Goal: Task Accomplishment & Management: Complete application form

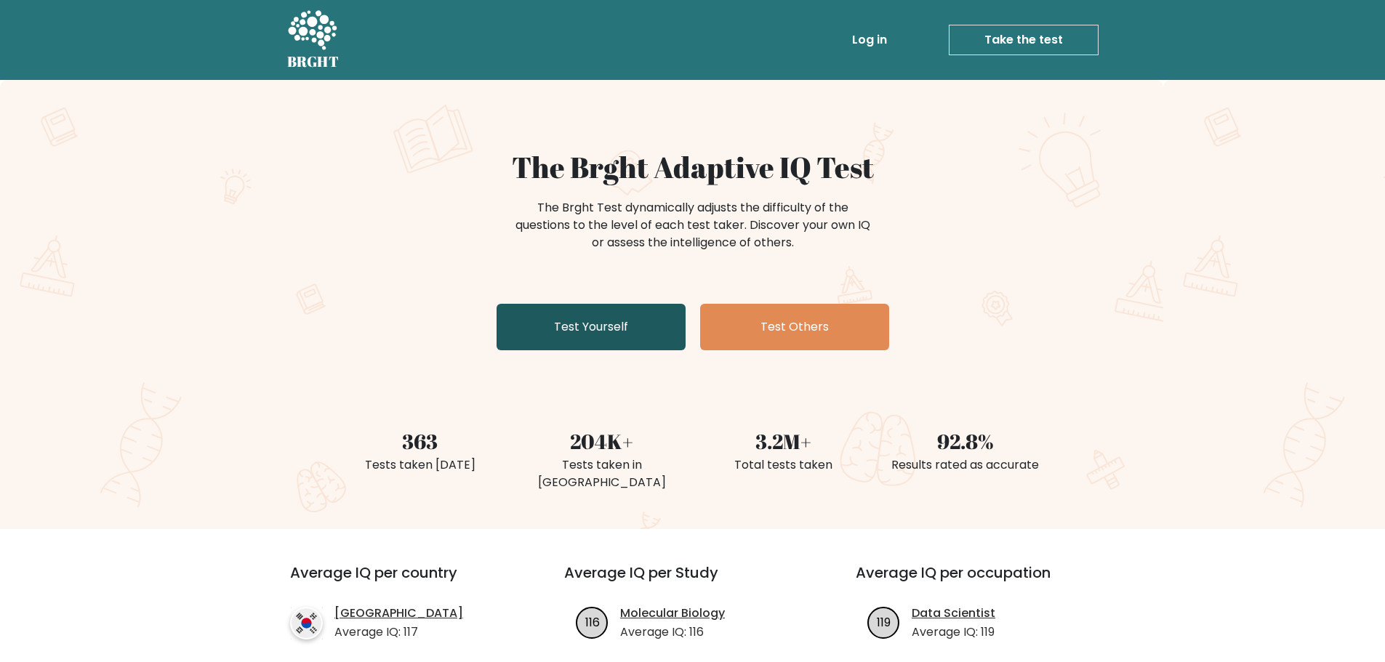
click at [633, 320] on link "Test Yourself" at bounding box center [591, 327] width 189 height 47
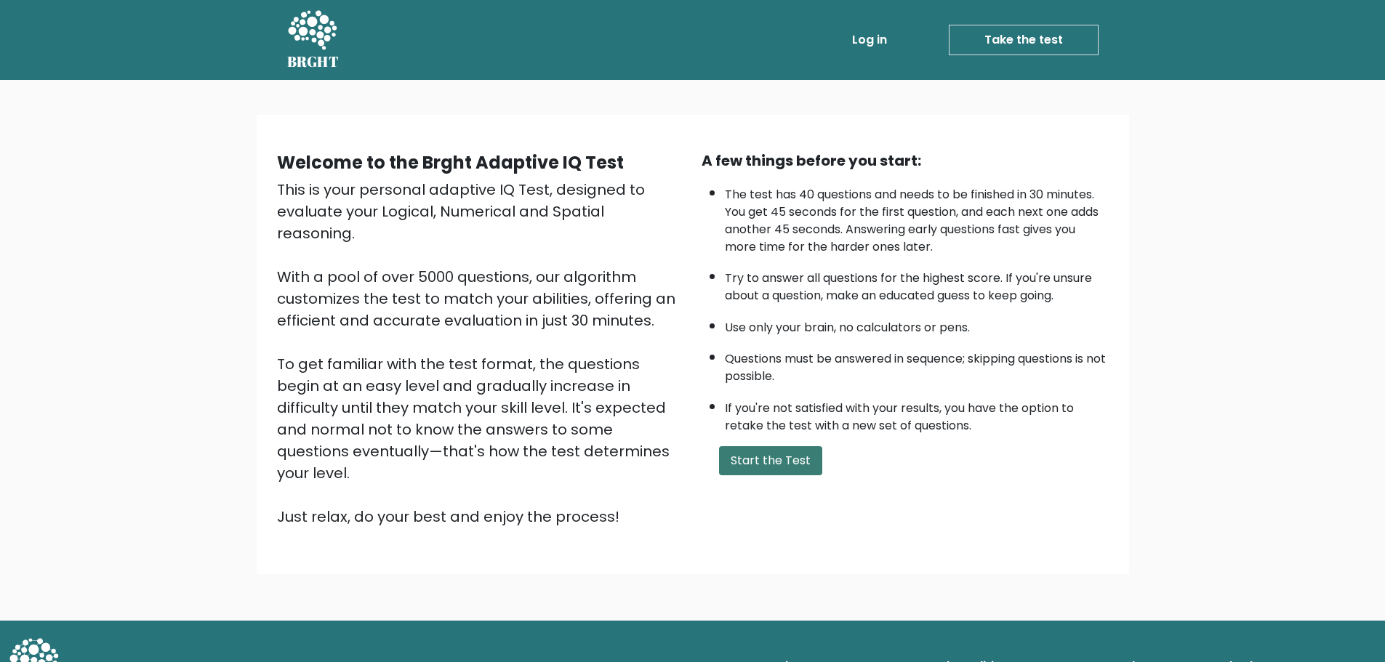
click at [755, 459] on button "Start the Test" at bounding box center [770, 460] width 103 height 29
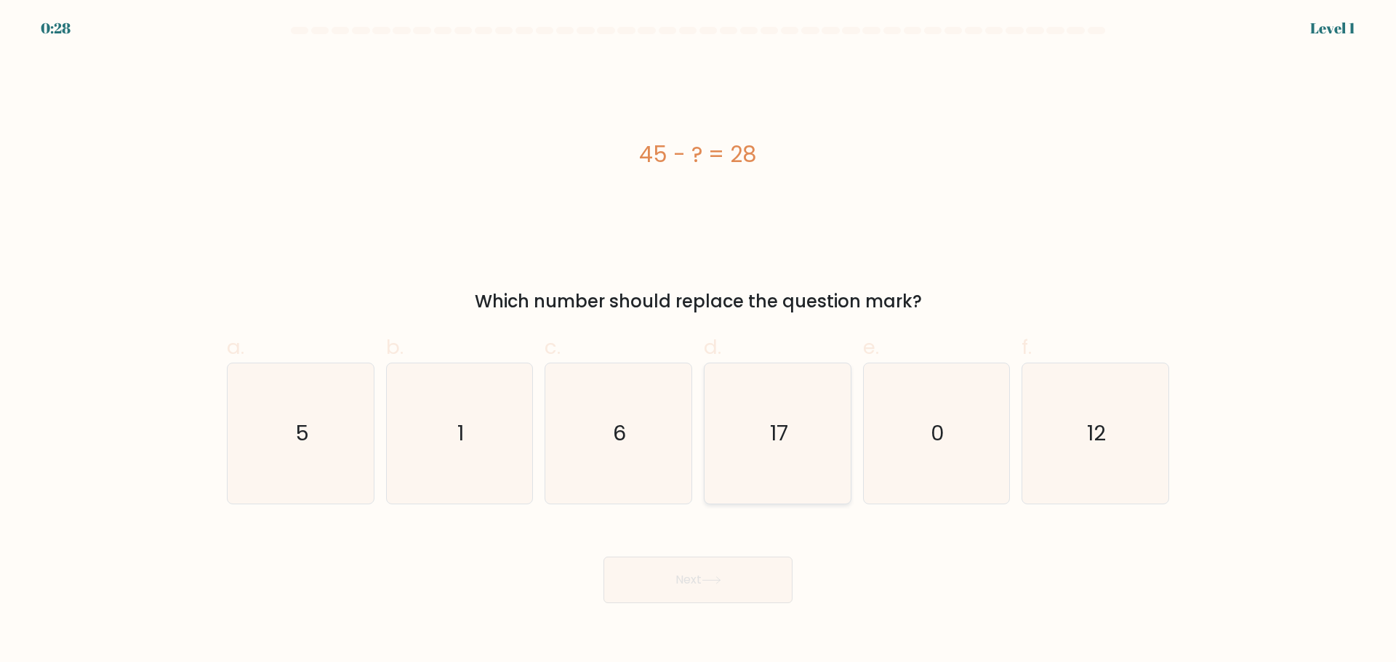
click at [795, 409] on icon "17" at bounding box center [777, 433] width 140 height 140
click at [699, 341] on input "d. 17" at bounding box center [698, 335] width 1 height 9
radio input "true"
click at [675, 587] on button "Next" at bounding box center [697, 580] width 189 height 47
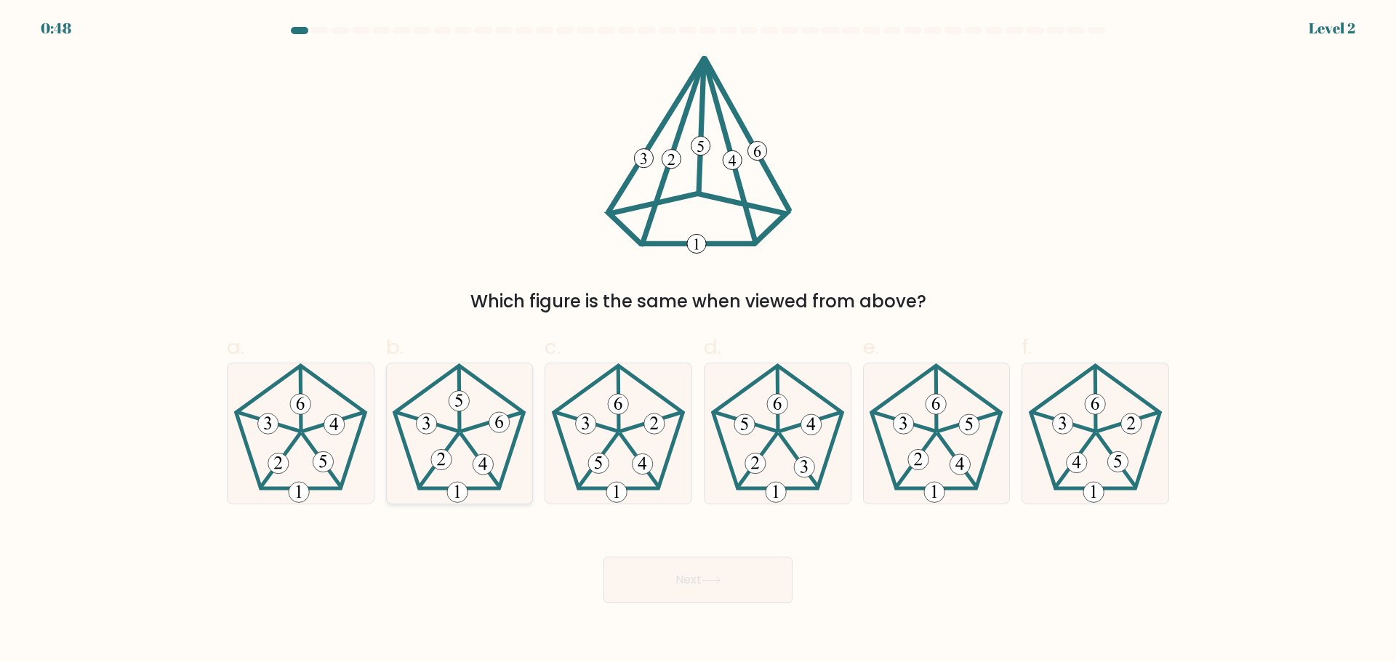
click at [430, 382] on icon at bounding box center [459, 433] width 140 height 140
click at [698, 341] on input "b." at bounding box center [698, 335] width 1 height 9
radio input "true"
click at [690, 570] on button "Next" at bounding box center [697, 580] width 189 height 47
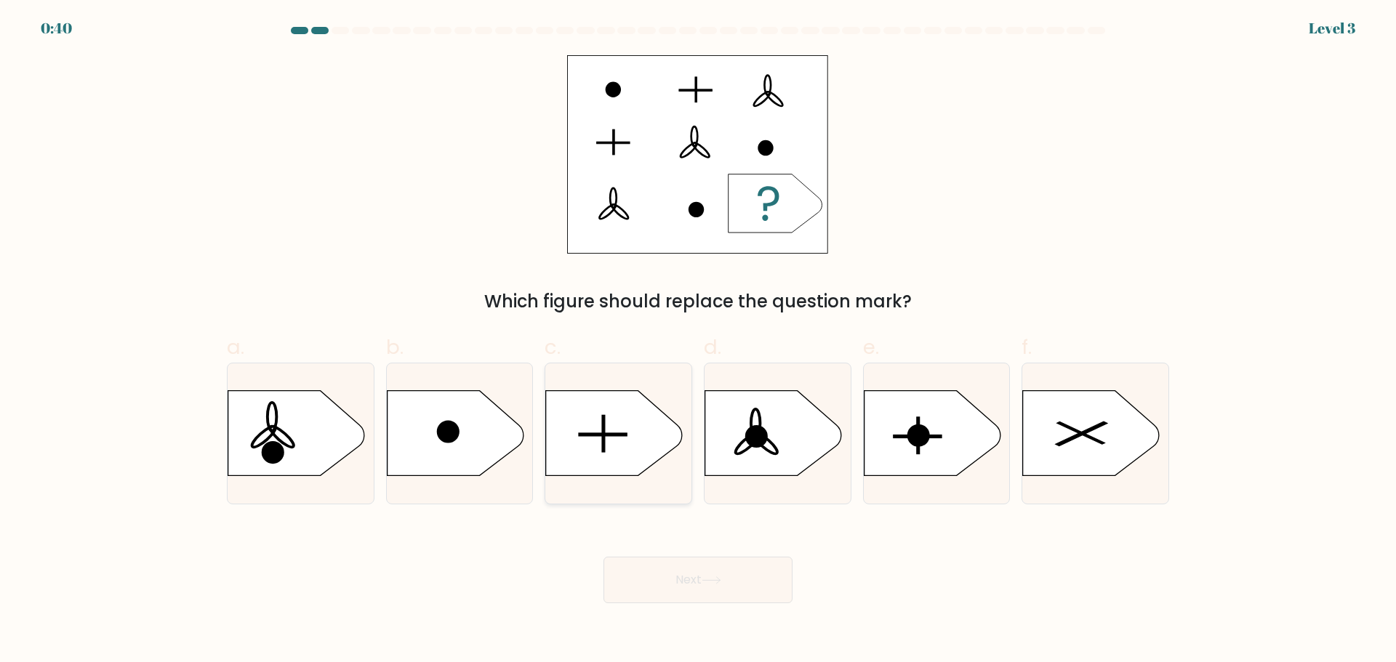
click at [611, 419] on icon at bounding box center [614, 432] width 137 height 85
click at [698, 341] on input "c." at bounding box center [698, 335] width 1 height 9
radio input "true"
click at [702, 568] on button "Next" at bounding box center [697, 580] width 189 height 47
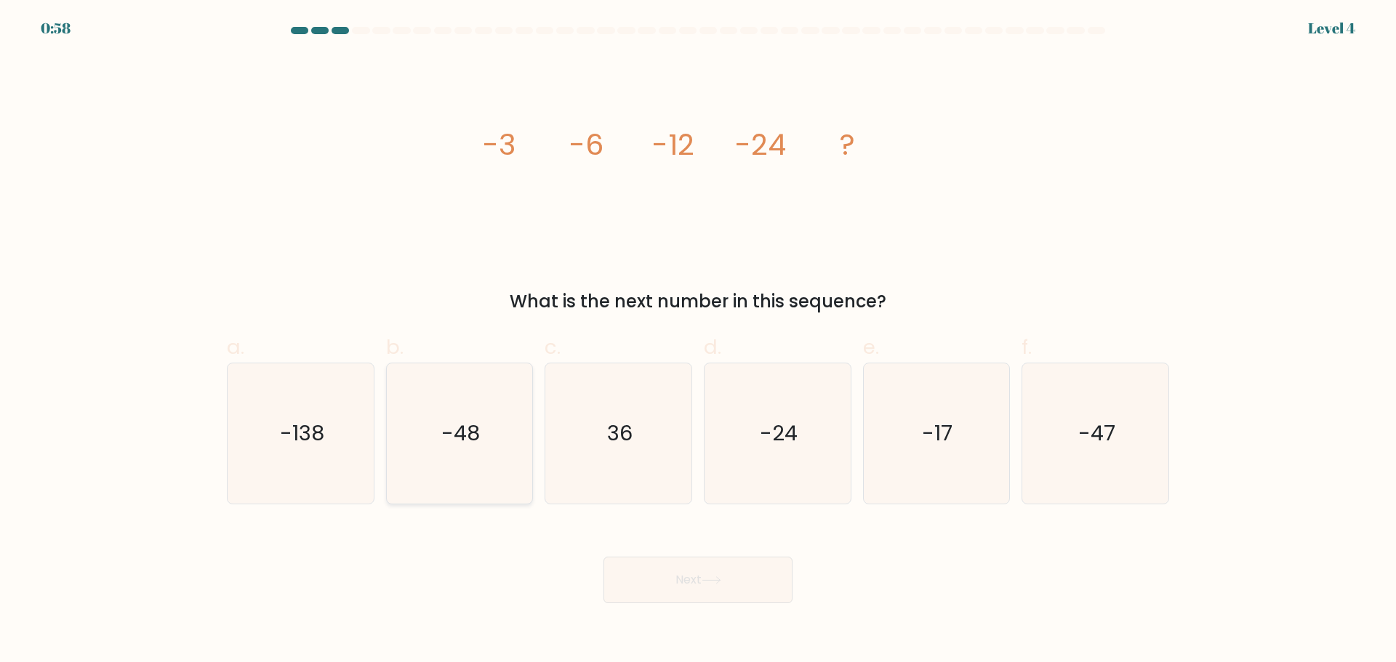
click at [473, 428] on text "-48" at bounding box center [460, 433] width 39 height 29
click at [698, 341] on input "b. -48" at bounding box center [698, 335] width 1 height 9
radio input "true"
click at [702, 581] on button "Next" at bounding box center [697, 580] width 189 height 47
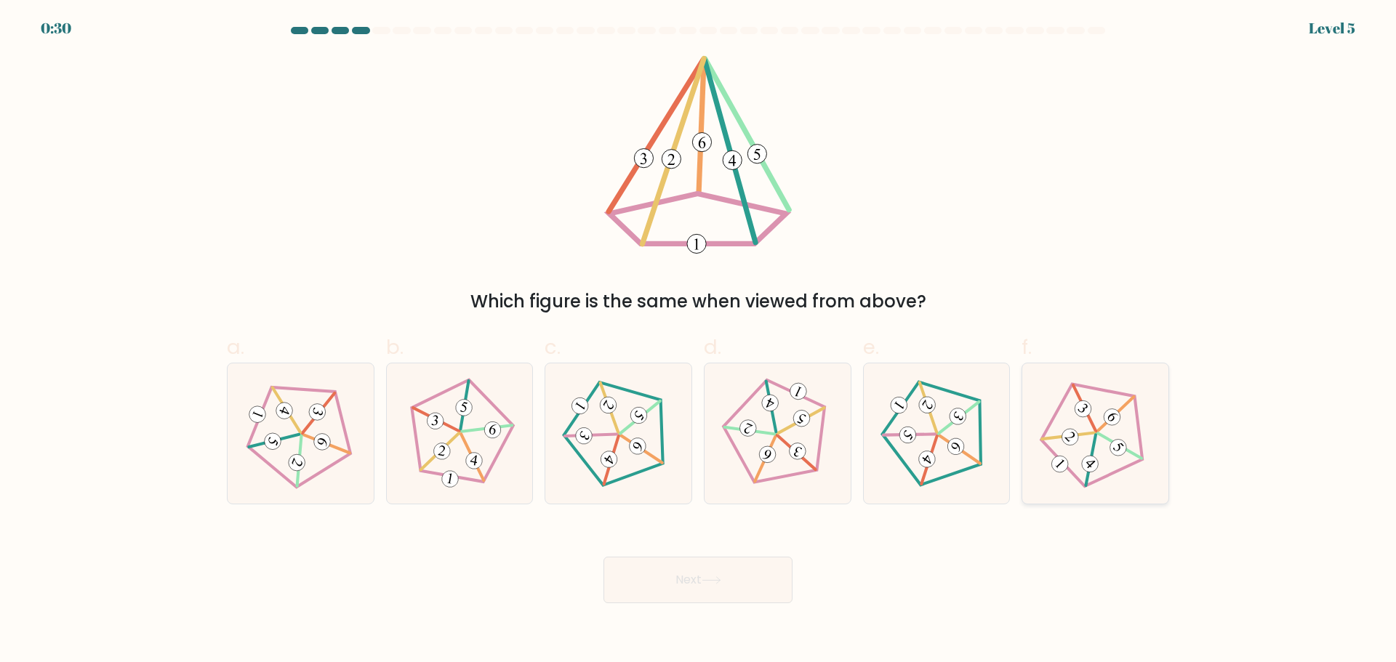
click at [1102, 438] on icon at bounding box center [1095, 433] width 112 height 112
click at [699, 341] on input "f." at bounding box center [698, 335] width 1 height 9
radio input "true"
click at [721, 583] on icon at bounding box center [712, 580] width 20 height 8
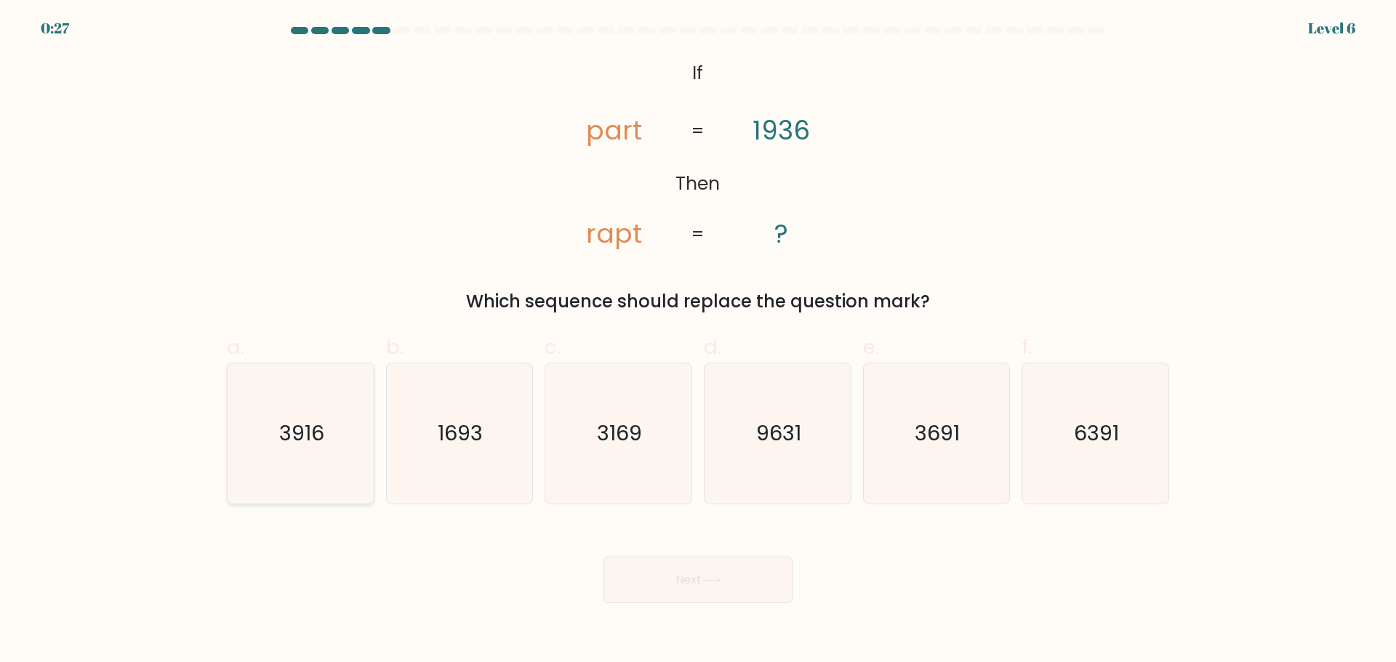
click at [317, 441] on text "3916" at bounding box center [301, 433] width 45 height 29
click at [698, 341] on input "a. 3916" at bounding box center [698, 335] width 1 height 9
radio input "true"
click at [713, 581] on icon at bounding box center [712, 580] width 20 height 8
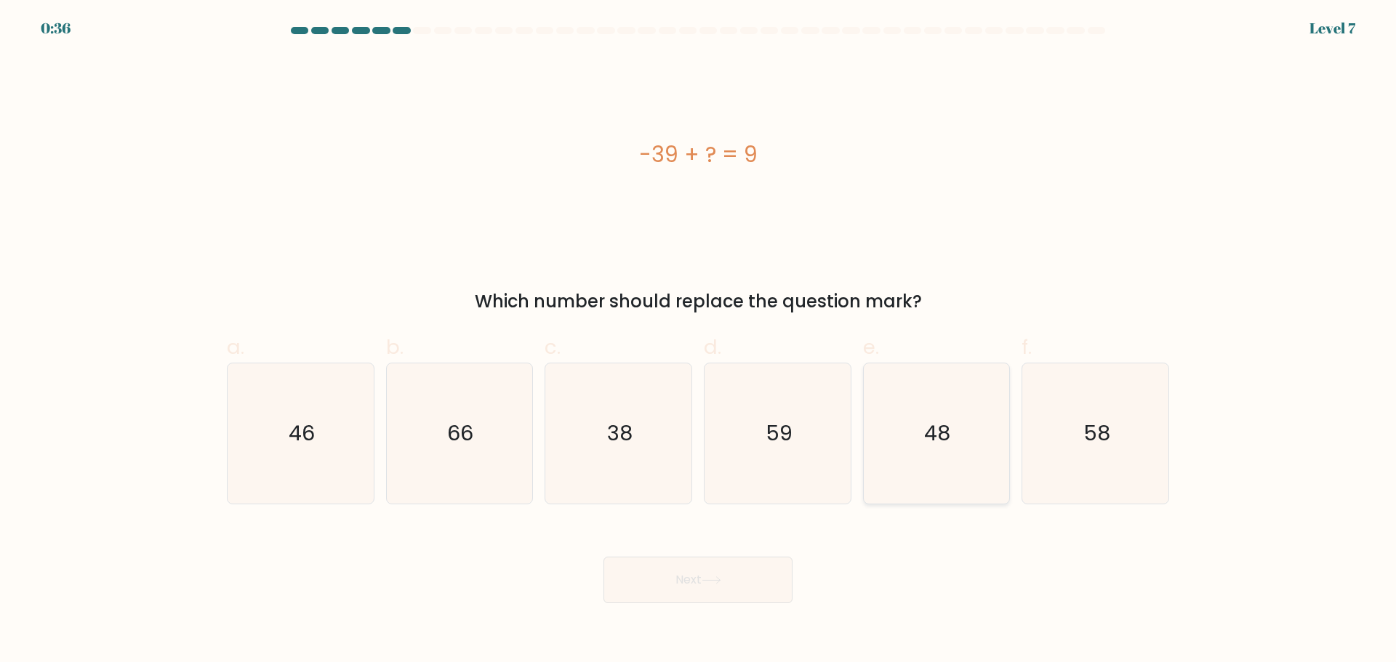
click at [967, 399] on icon "48" at bounding box center [936, 433] width 140 height 140
click at [699, 341] on input "e. 48" at bounding box center [698, 335] width 1 height 9
radio input "true"
click at [724, 572] on button "Next" at bounding box center [697, 580] width 189 height 47
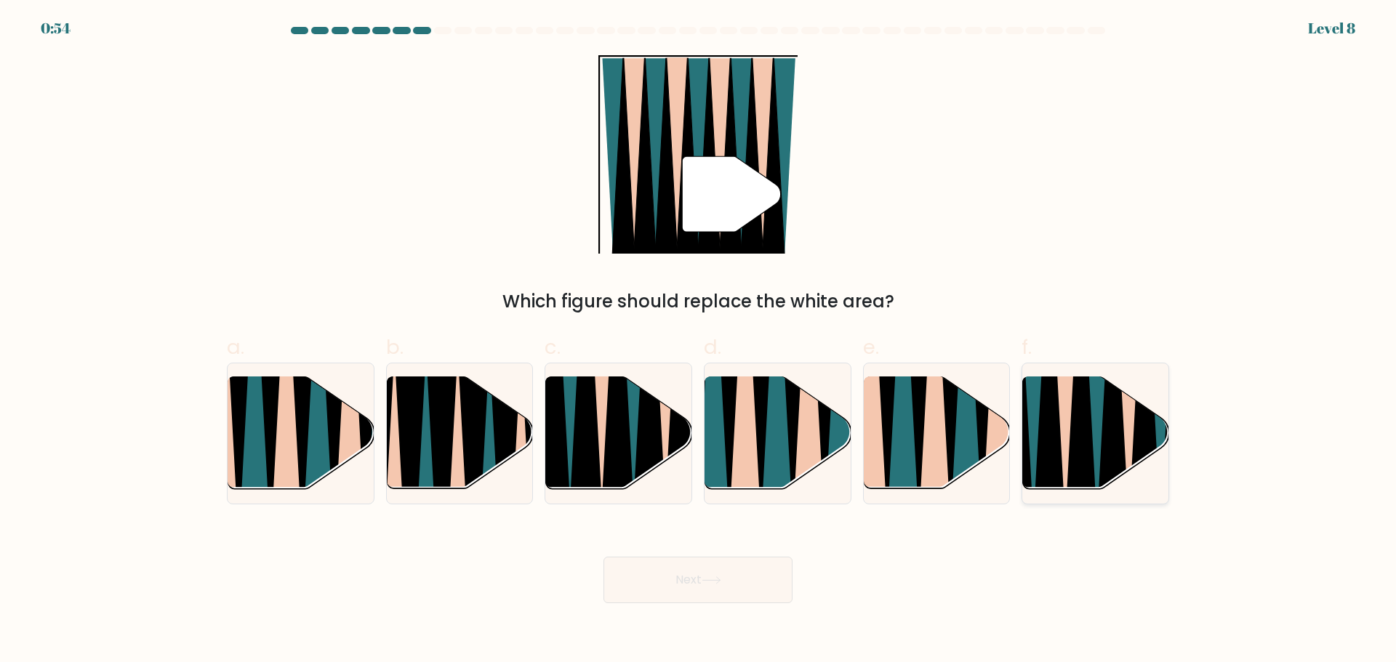
click at [1085, 446] on icon at bounding box center [1081, 375] width 32 height 291
click at [699, 341] on input "f." at bounding box center [698, 335] width 1 height 9
radio input "true"
click at [720, 582] on icon at bounding box center [712, 580] width 20 height 8
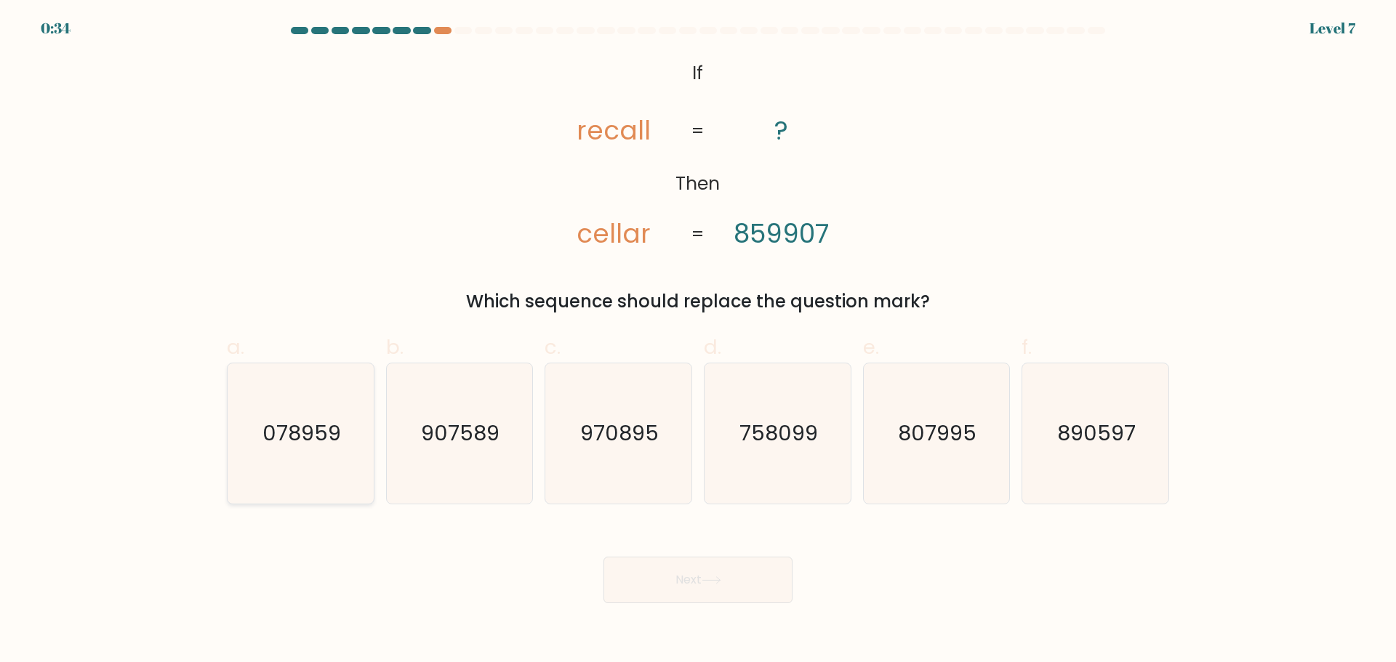
click at [297, 443] on text "078959" at bounding box center [301, 433] width 79 height 29
click at [698, 341] on input "a. 078959" at bounding box center [698, 335] width 1 height 9
radio input "true"
click at [730, 582] on button "Next" at bounding box center [697, 580] width 189 height 47
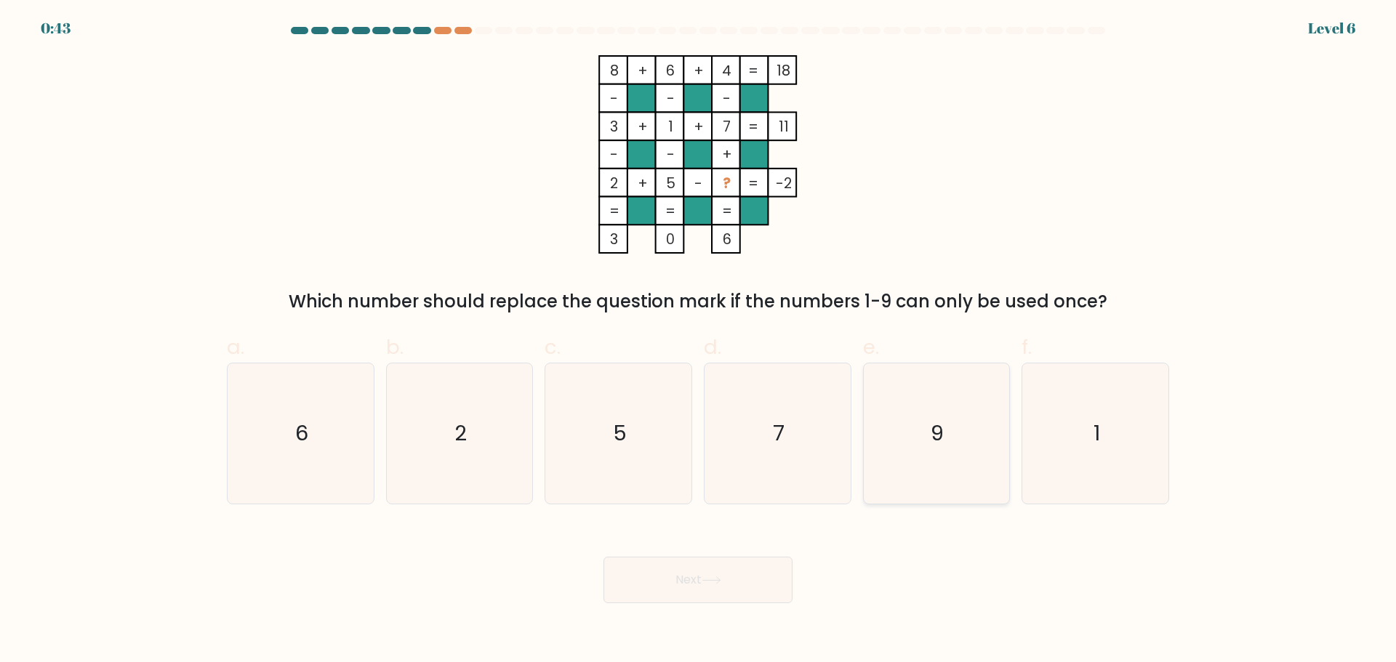
click at [923, 391] on icon "9" at bounding box center [936, 433] width 140 height 140
click at [699, 341] on input "e. 9" at bounding box center [698, 335] width 1 height 9
radio input "true"
click at [712, 584] on button "Next" at bounding box center [697, 580] width 189 height 47
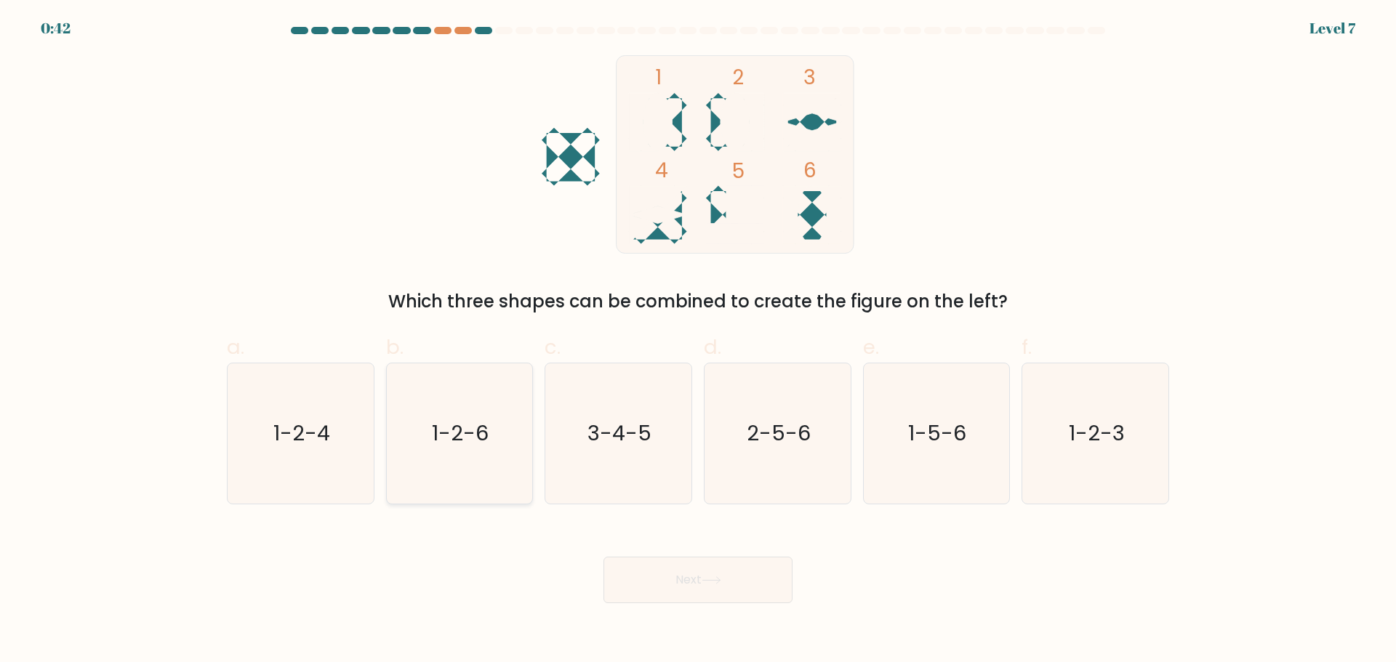
click at [477, 430] on text "1-2-6" at bounding box center [461, 433] width 57 height 29
click at [698, 341] on input "b. 1-2-6" at bounding box center [698, 335] width 1 height 9
radio input "true"
click at [705, 570] on button "Next" at bounding box center [697, 580] width 189 height 47
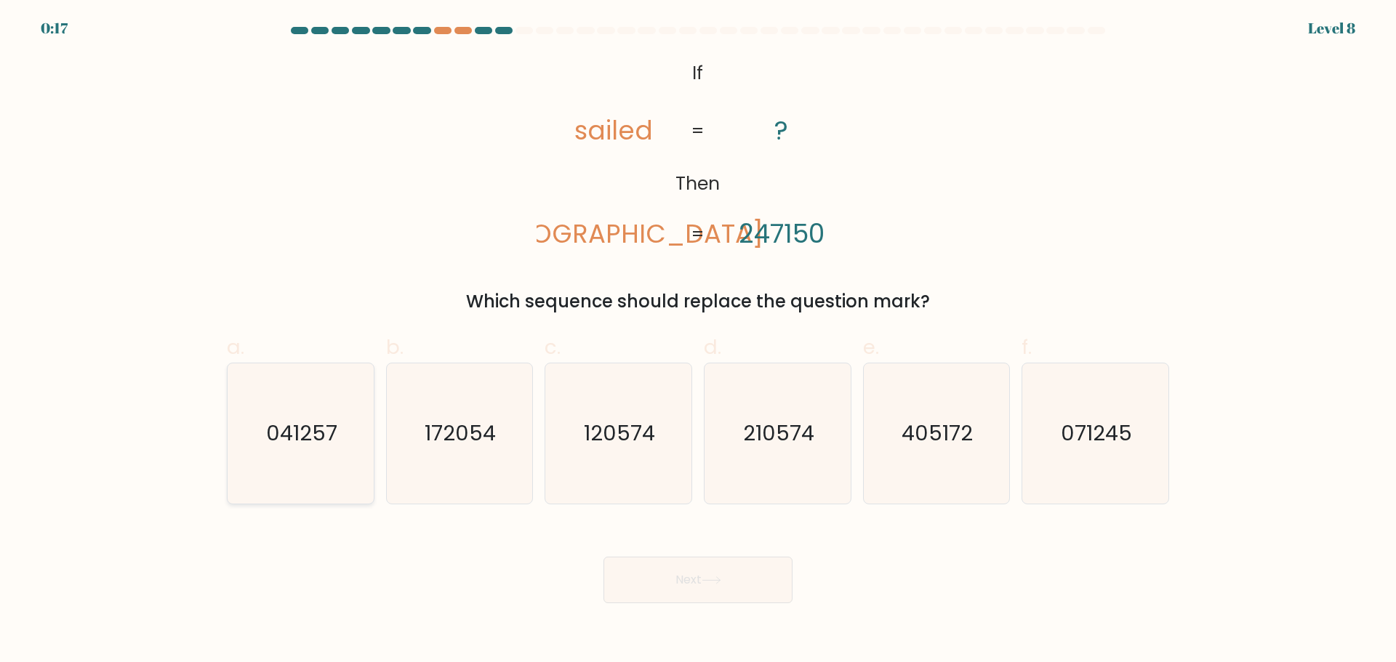
click at [345, 459] on icon "041257" at bounding box center [300, 433] width 140 height 140
click at [698, 341] on input "a. 041257" at bounding box center [698, 335] width 1 height 9
radio input "true"
click at [728, 587] on button "Next" at bounding box center [697, 580] width 189 height 47
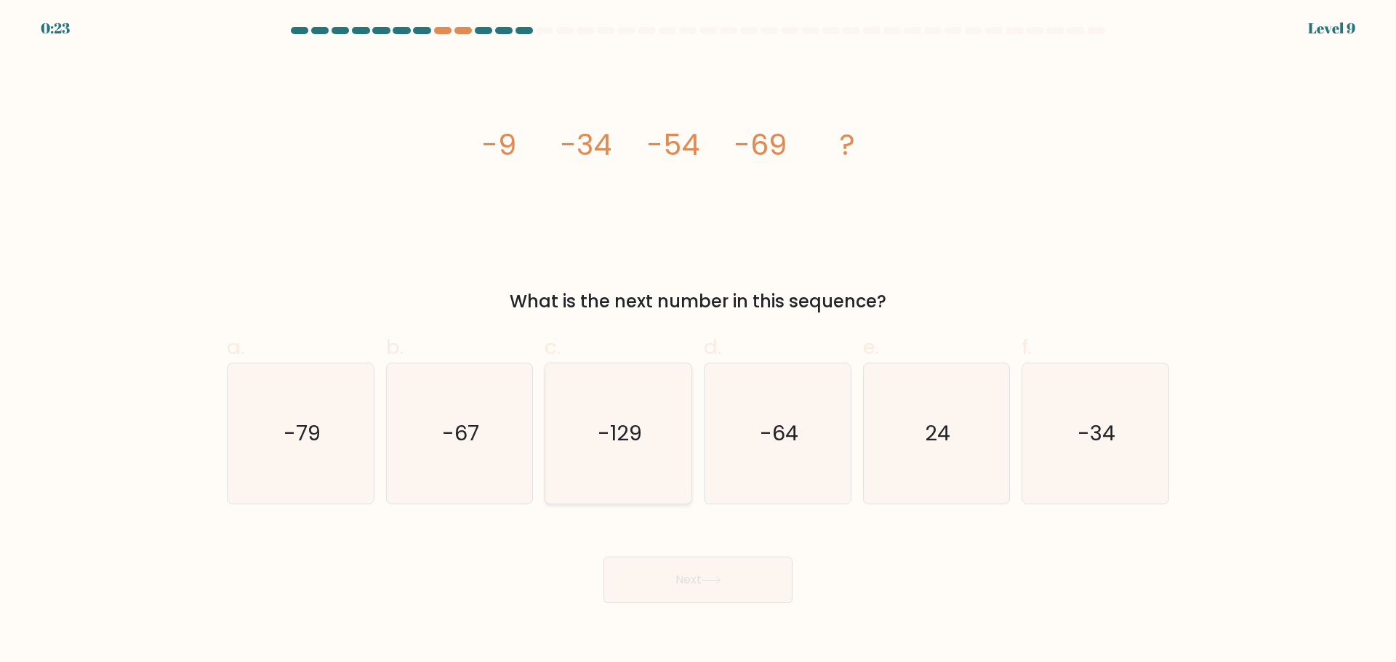
click at [595, 430] on icon "-129" at bounding box center [618, 433] width 140 height 140
click at [698, 341] on input "c. -129" at bounding box center [698, 335] width 1 height 9
radio input "true"
click at [666, 585] on button "Next" at bounding box center [697, 580] width 189 height 47
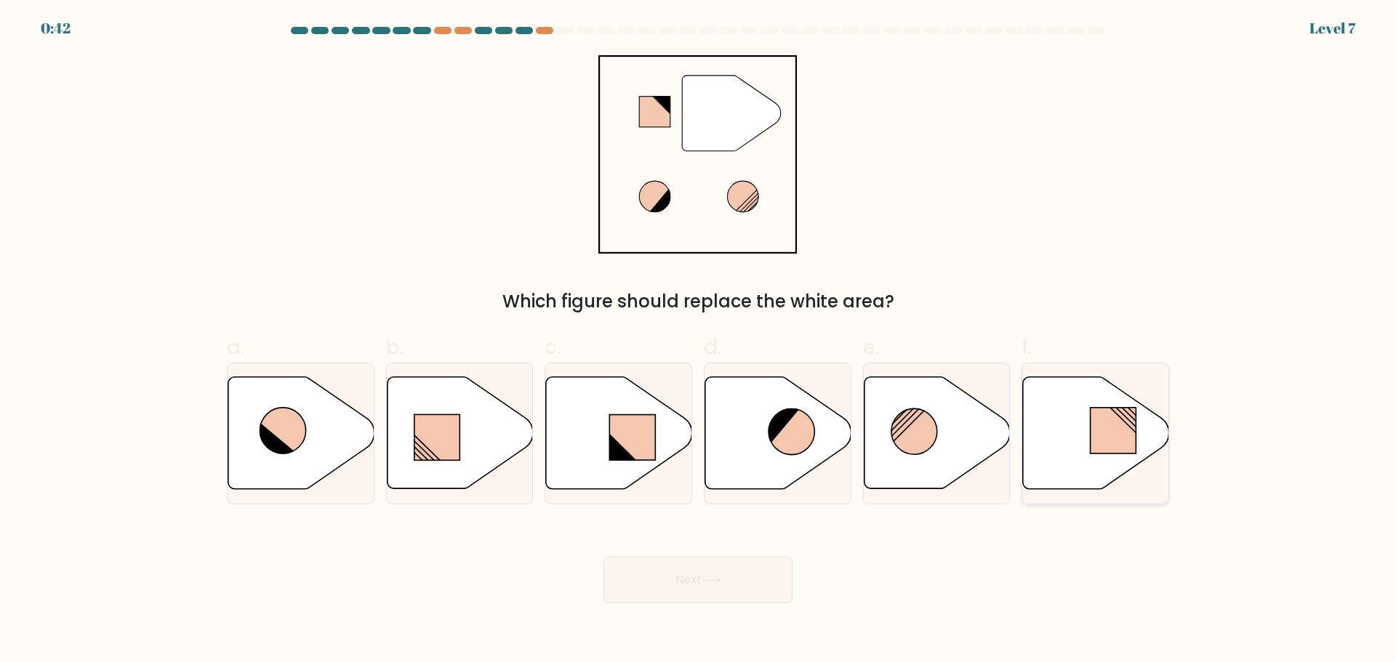
click at [1066, 420] on icon at bounding box center [1096, 433] width 146 height 112
click at [699, 341] on input "f." at bounding box center [698, 335] width 1 height 9
radio input "true"
click at [760, 575] on button "Next" at bounding box center [697, 580] width 189 height 47
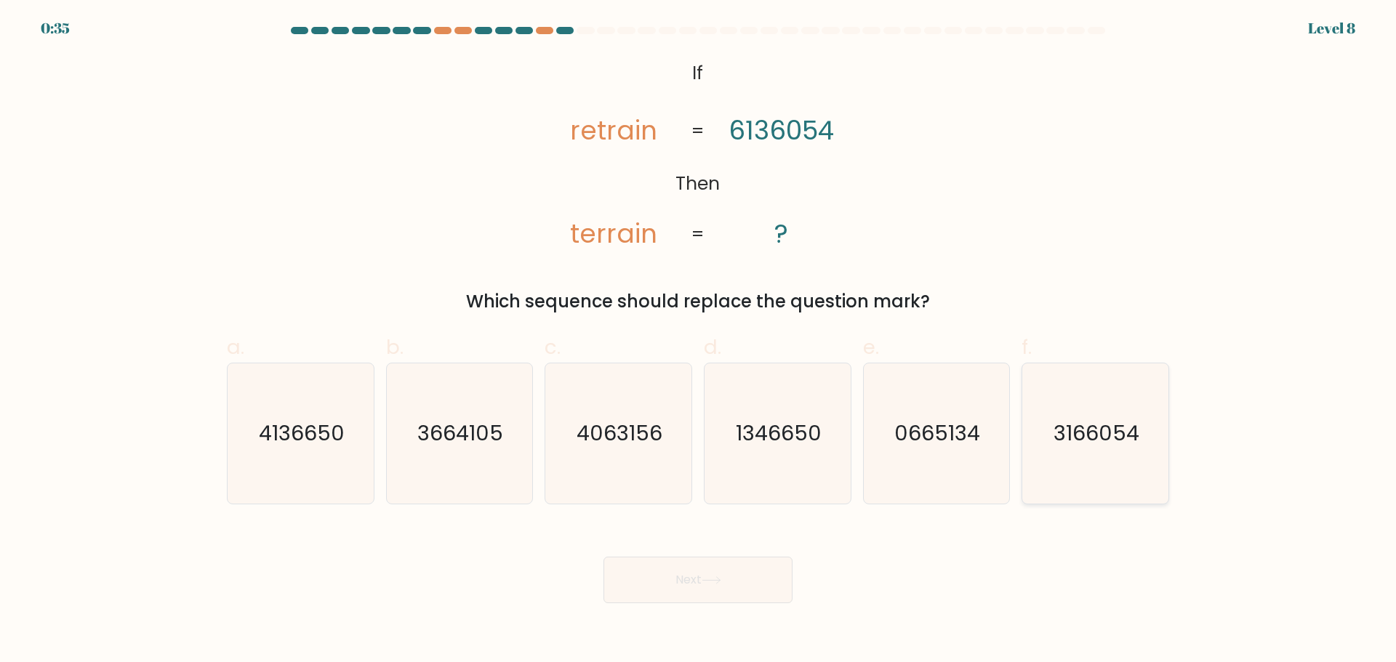
click at [1043, 442] on icon "3166054" at bounding box center [1095, 433] width 140 height 140
click at [699, 341] on input "f. 3166054" at bounding box center [698, 335] width 1 height 9
radio input "true"
click at [733, 566] on button "Next" at bounding box center [697, 580] width 189 height 47
click at [708, 576] on icon at bounding box center [712, 580] width 20 height 8
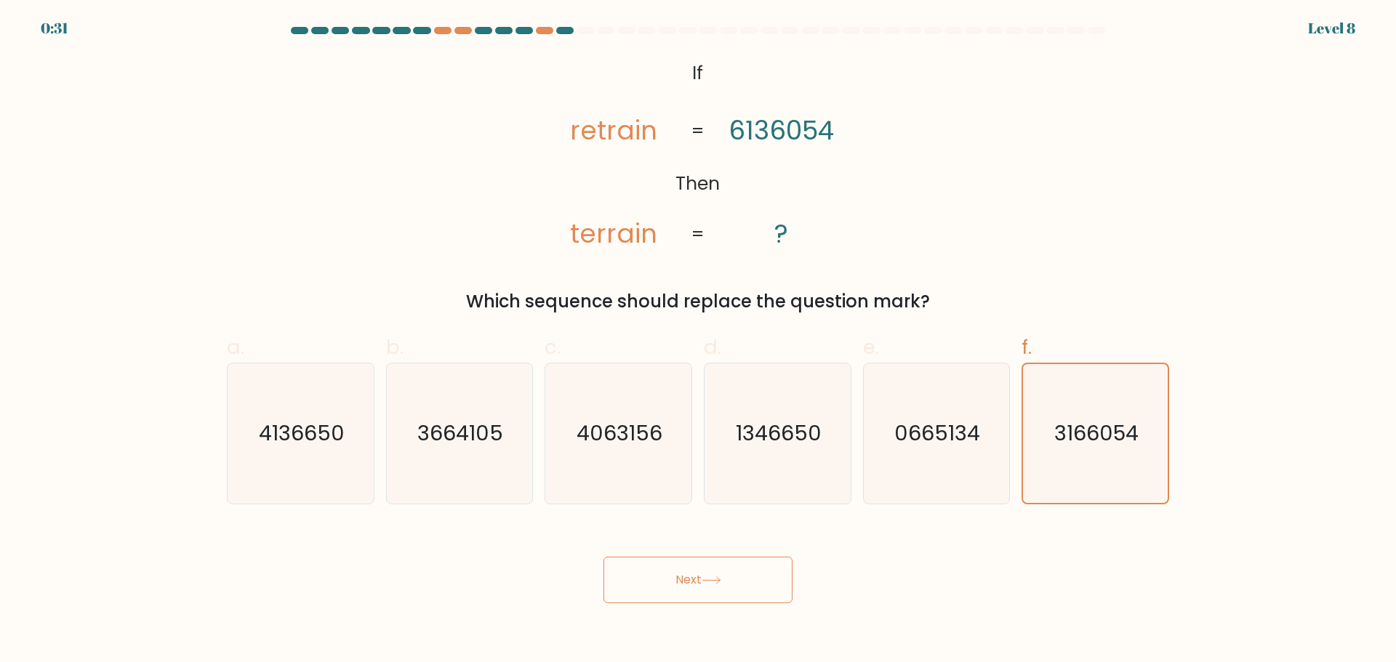
click at [691, 581] on button "Next" at bounding box center [697, 580] width 189 height 47
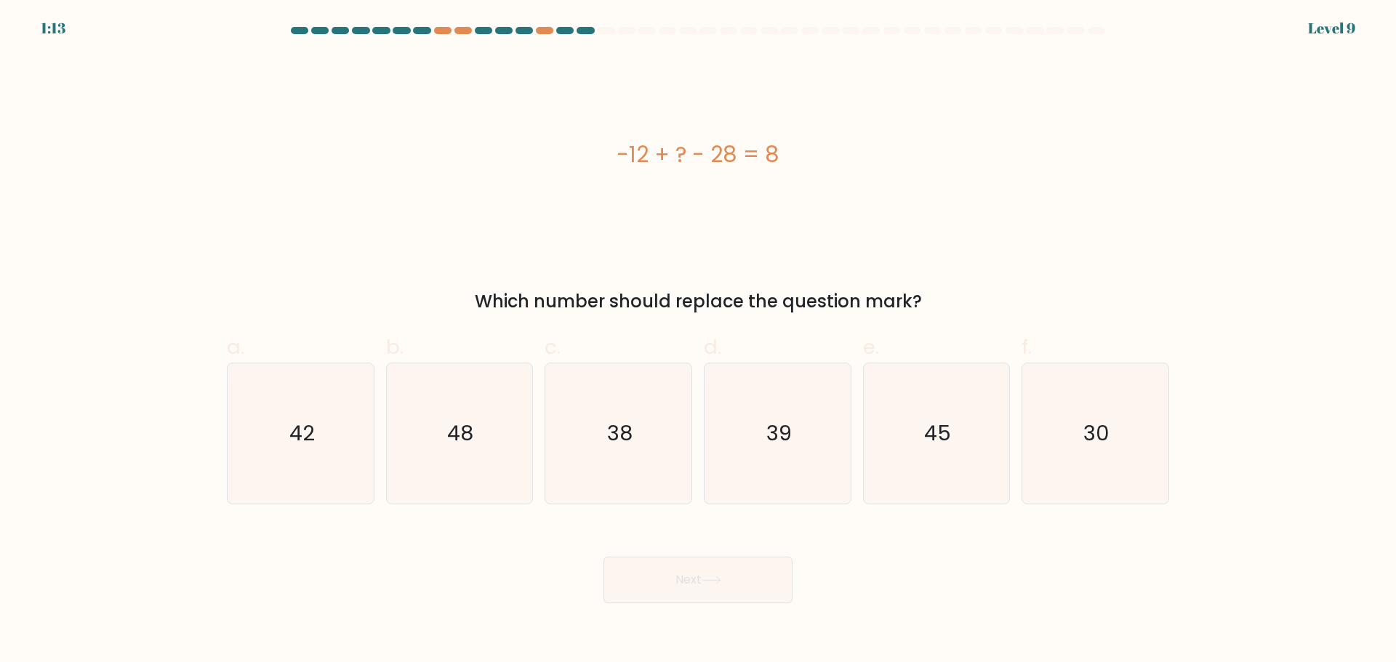
click at [691, 581] on button "Next" at bounding box center [697, 580] width 189 height 47
click at [577, 228] on div "-12 + ? - 28 = 8" at bounding box center [698, 154] width 942 height 198
click at [435, 381] on icon "48" at bounding box center [459, 433] width 140 height 140
click at [698, 341] on input "b. 48" at bounding box center [698, 335] width 1 height 9
radio input "true"
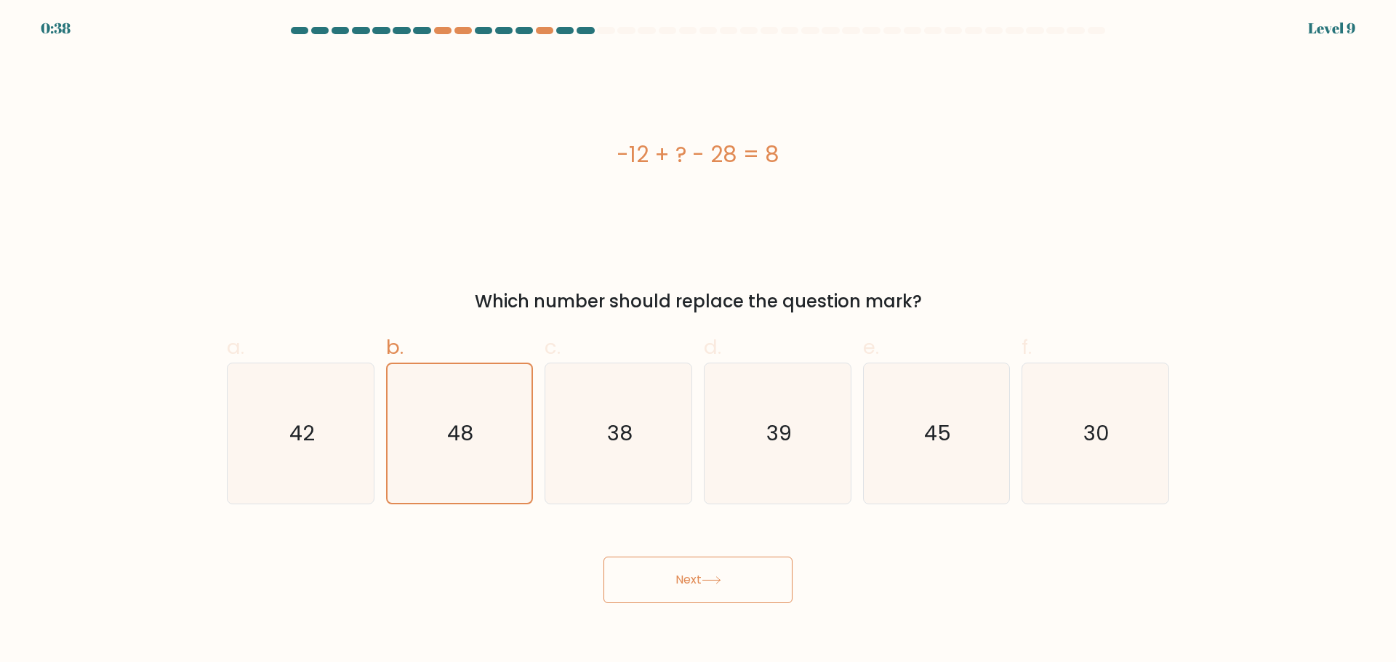
click at [704, 571] on button "Next" at bounding box center [697, 580] width 189 height 47
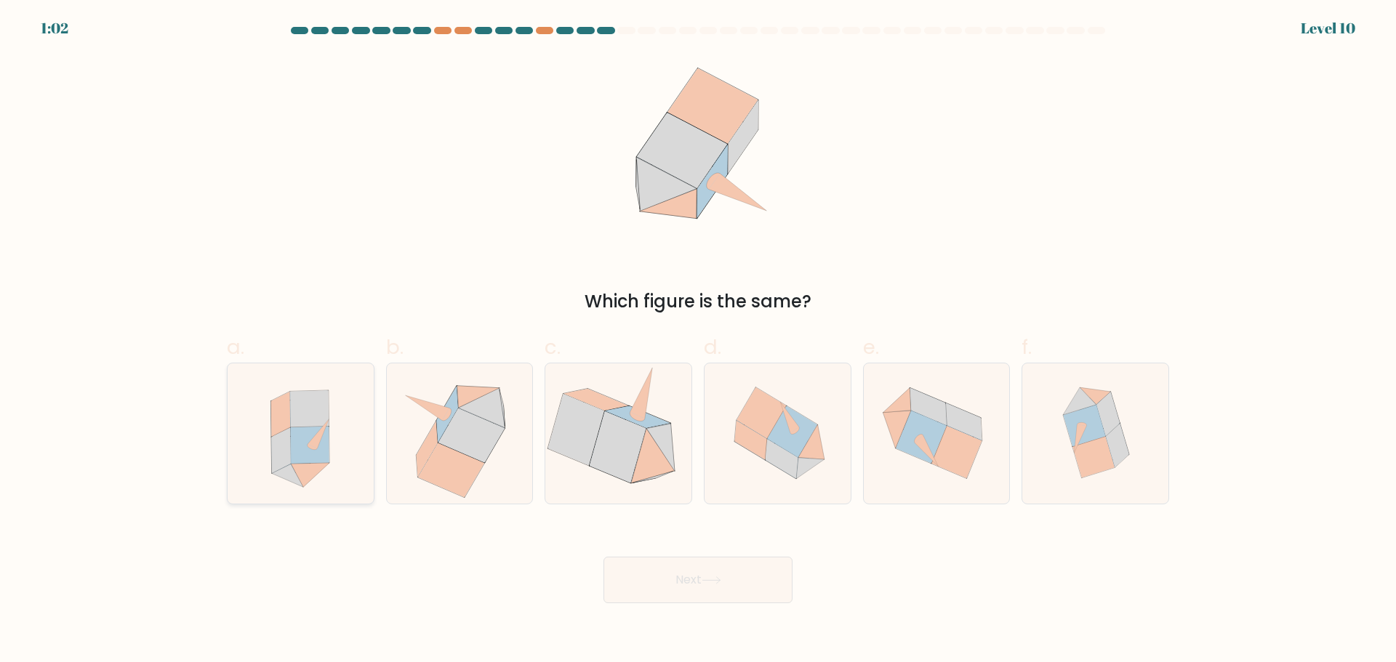
click at [334, 443] on icon at bounding box center [300, 433] width 129 height 140
click at [698, 341] on input "a." at bounding box center [698, 335] width 1 height 9
radio input "true"
click at [698, 573] on button "Next" at bounding box center [697, 580] width 189 height 47
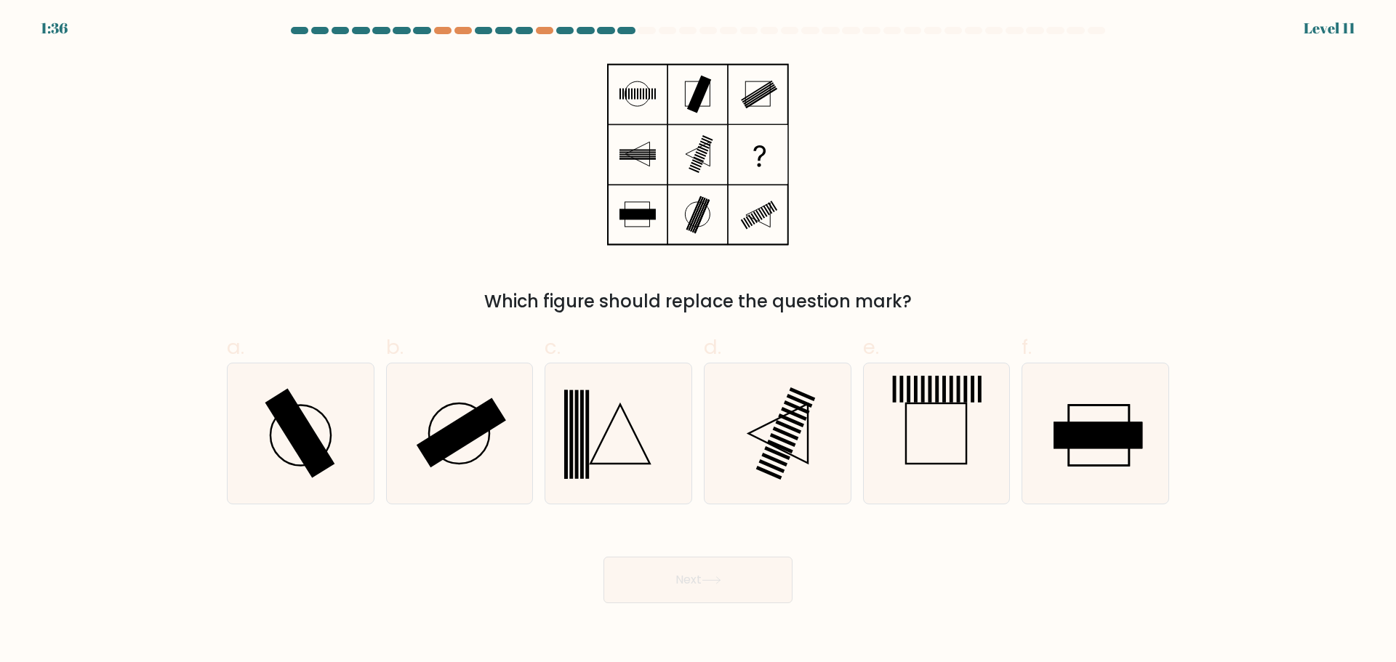
drag, startPoint x: 547, startPoint y: 33, endPoint x: 509, endPoint y: 109, distance: 85.2
click at [509, 109] on div "Which figure should replace the question mark?" at bounding box center [698, 185] width 960 height 260
click at [443, 426] on icon at bounding box center [459, 433] width 140 height 140
click at [698, 341] on input "b." at bounding box center [698, 335] width 1 height 9
radio input "true"
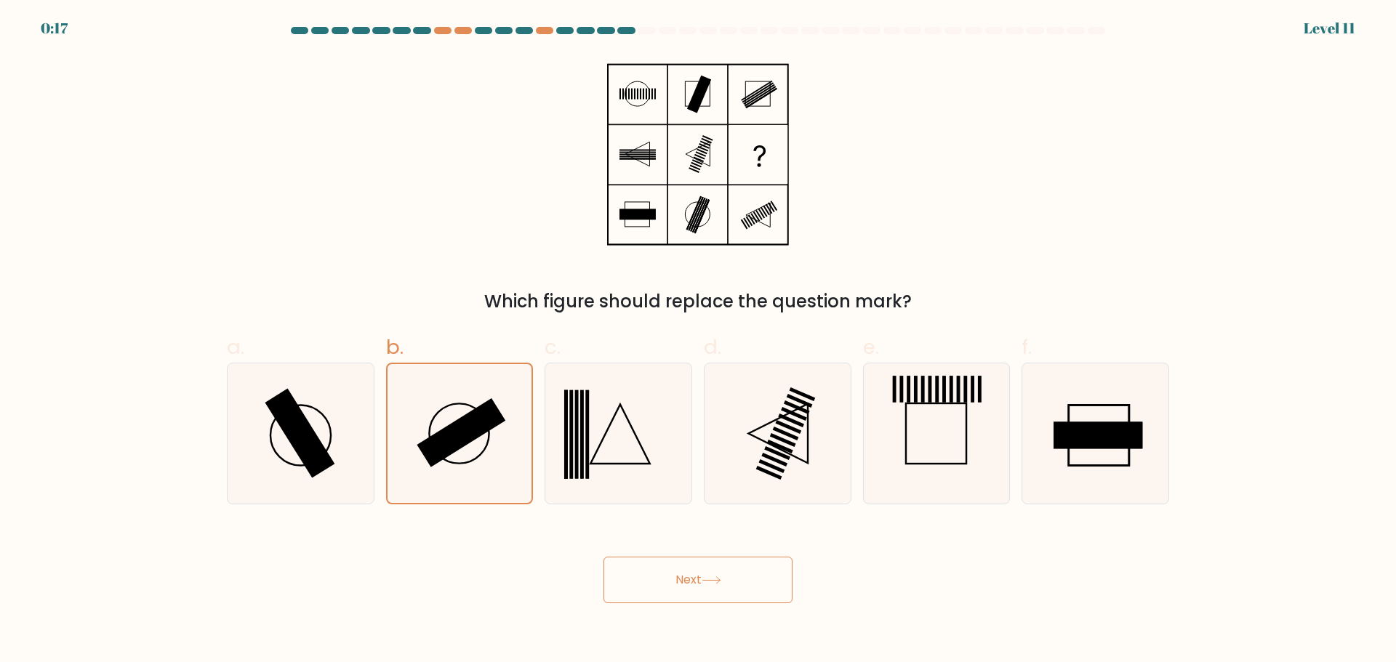
click at [677, 591] on button "Next" at bounding box center [697, 580] width 189 height 47
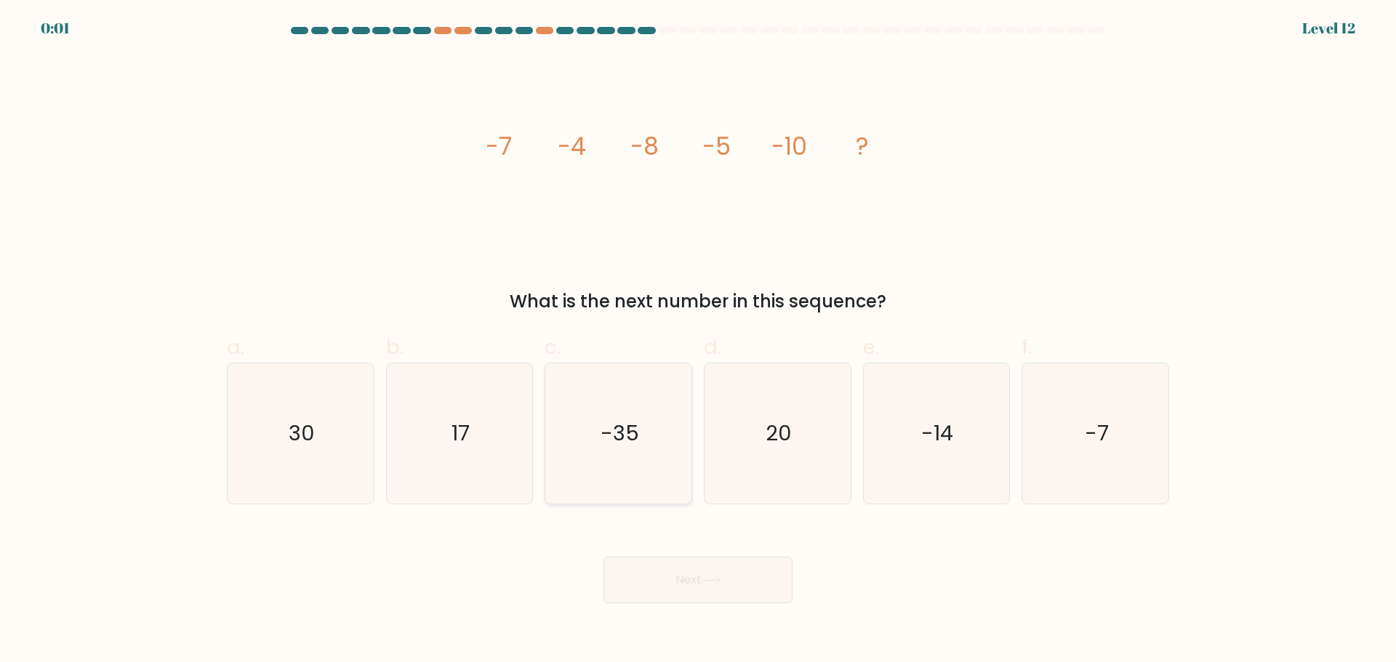
click at [656, 450] on icon "-35" at bounding box center [618, 433] width 140 height 140
click at [698, 341] on input "c. -35" at bounding box center [698, 335] width 1 height 9
radio input "true"
click at [696, 566] on div "Next" at bounding box center [698, 562] width 960 height 81
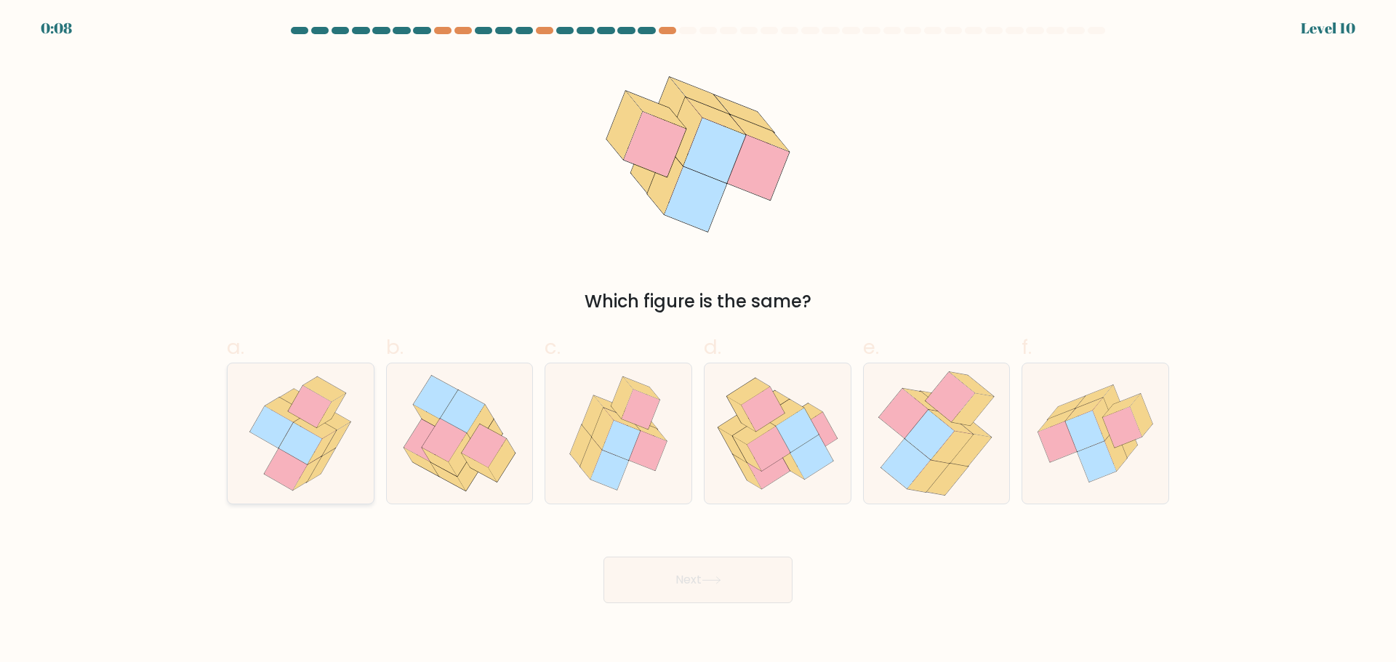
click at [292, 434] on icon at bounding box center [300, 443] width 43 height 42
click at [698, 341] on input "a." at bounding box center [698, 335] width 1 height 9
radio input "true"
click at [611, 446] on icon at bounding box center [621, 440] width 38 height 40
click at [698, 341] on input "c." at bounding box center [698, 335] width 1 height 9
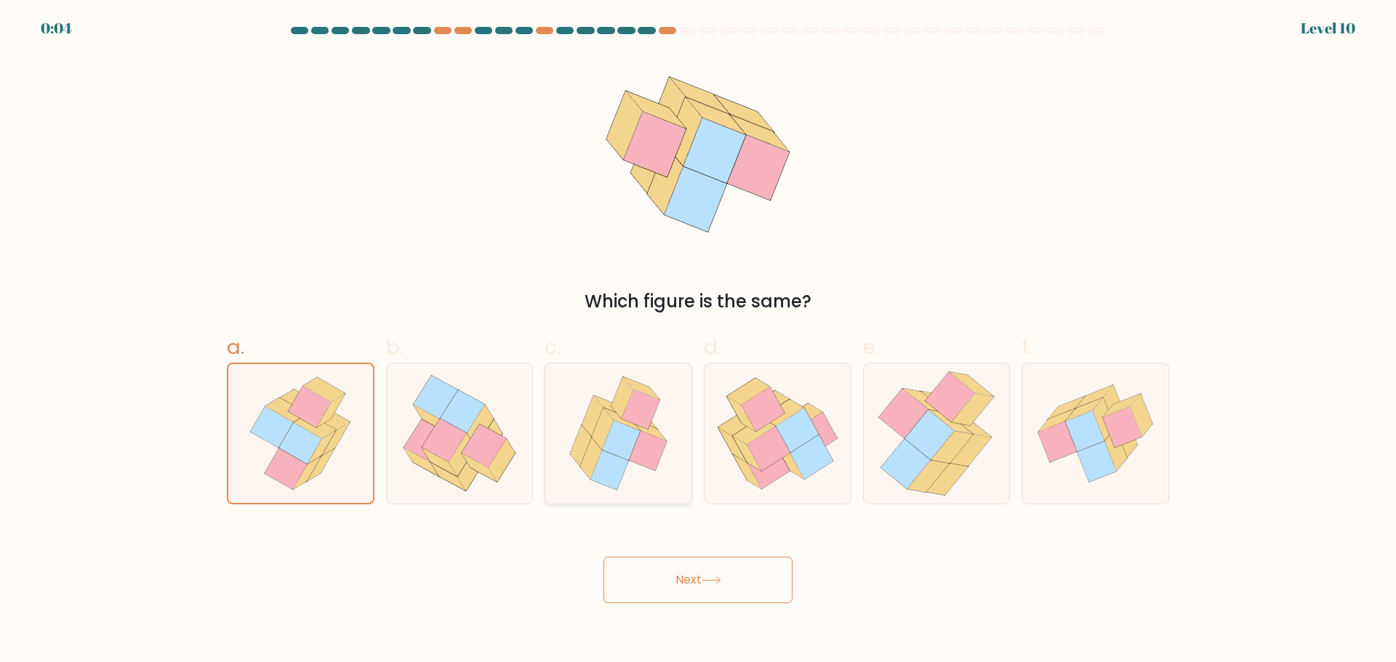
radio input "true"
click at [350, 475] on icon at bounding box center [300, 433] width 121 height 140
click at [698, 341] on input "a." at bounding box center [698, 335] width 1 height 9
radio input "true"
click at [664, 585] on button "Next" at bounding box center [697, 580] width 189 height 47
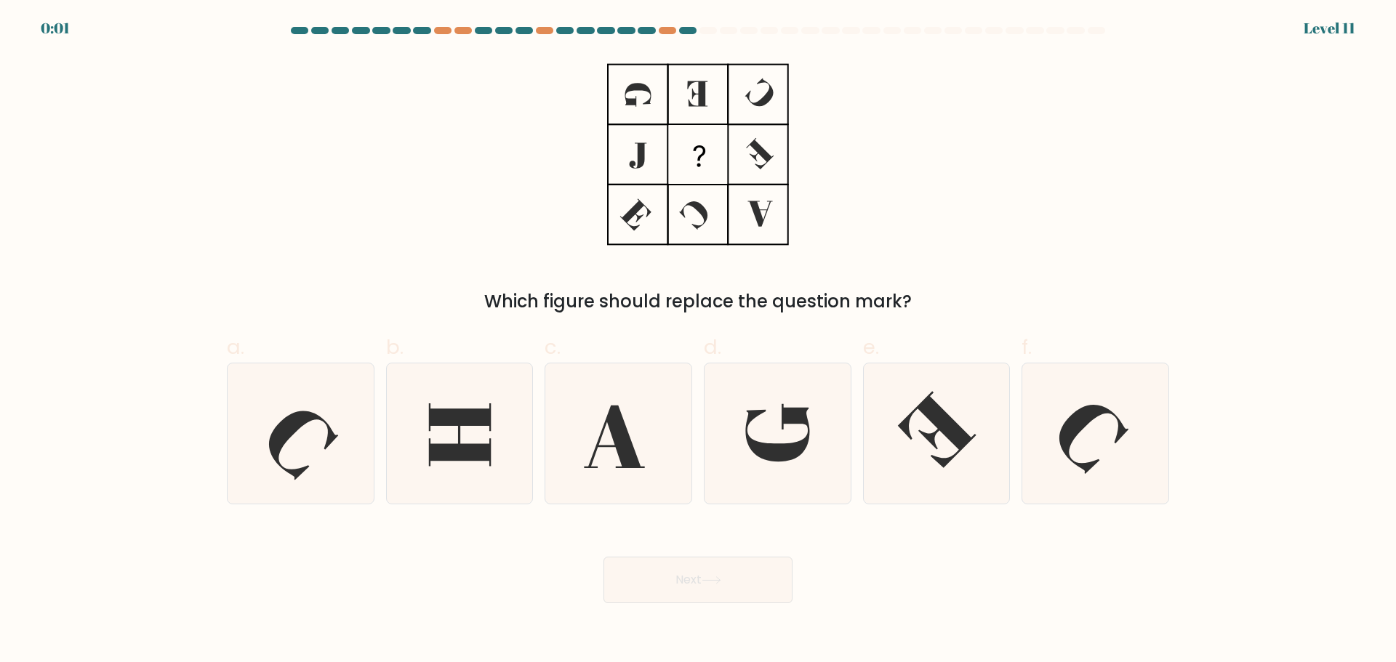
click at [722, 572] on button "Next" at bounding box center [697, 580] width 189 height 47
click at [775, 439] on icon at bounding box center [777, 433] width 140 height 140
click at [699, 341] on input "d." at bounding box center [698, 335] width 1 height 9
radio input "true"
click at [693, 574] on button "Next" at bounding box center [697, 580] width 189 height 47
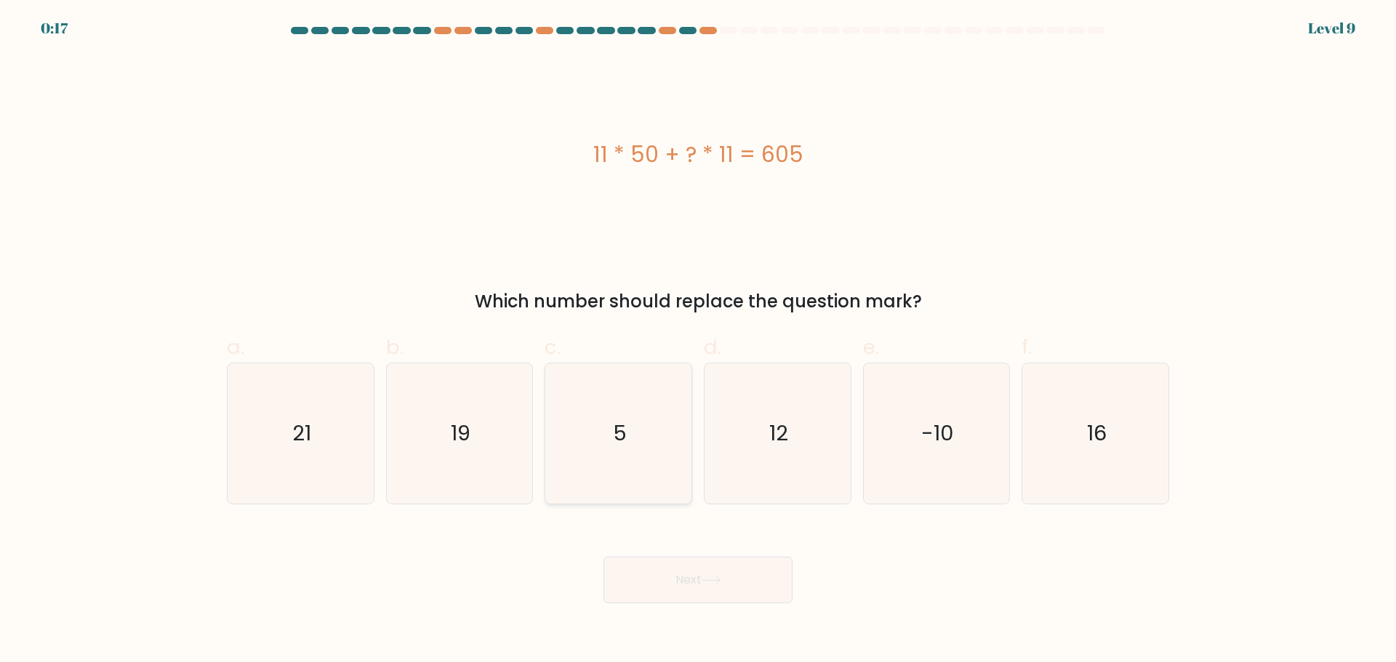
click at [611, 434] on icon "5" at bounding box center [618, 433] width 140 height 140
click at [698, 341] on input "c. 5" at bounding box center [698, 335] width 1 height 9
radio input "true"
click at [712, 587] on button "Next" at bounding box center [697, 580] width 189 height 47
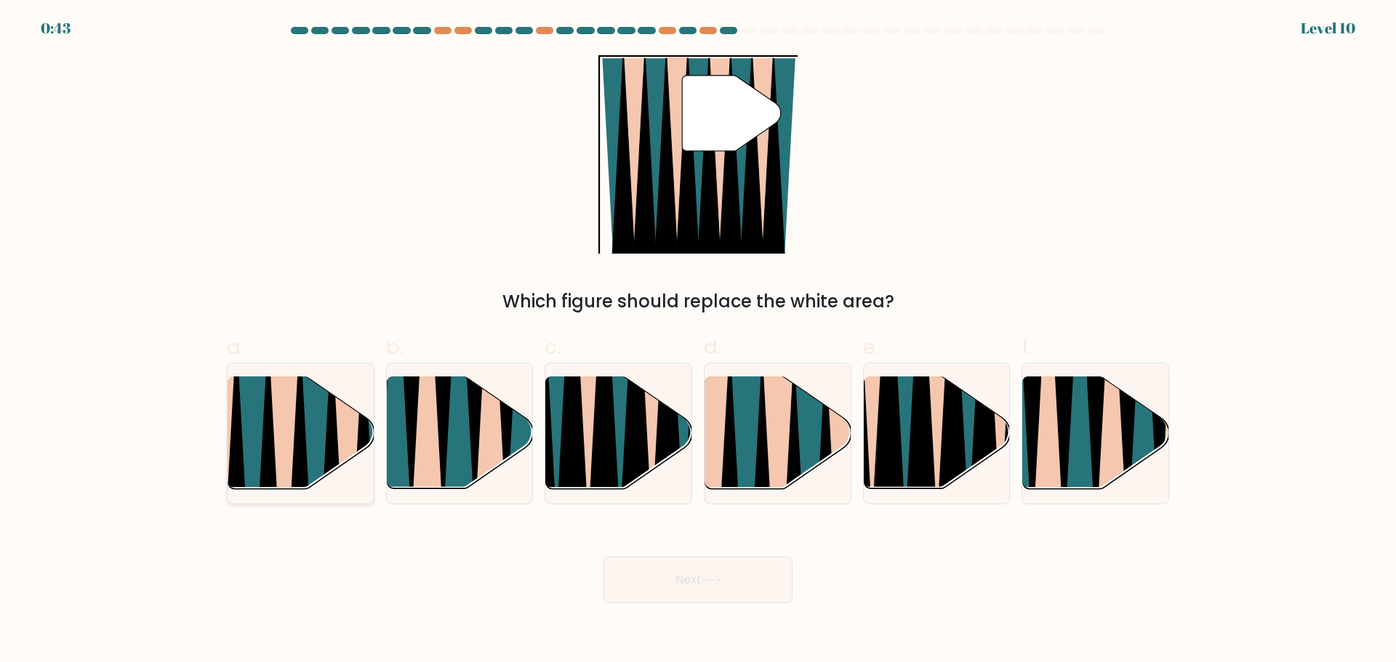
click at [294, 427] on icon at bounding box center [285, 498] width 32 height 292
click at [698, 341] on input "a." at bounding box center [698, 335] width 1 height 9
radio input "true"
click at [723, 561] on button "Next" at bounding box center [697, 580] width 189 height 47
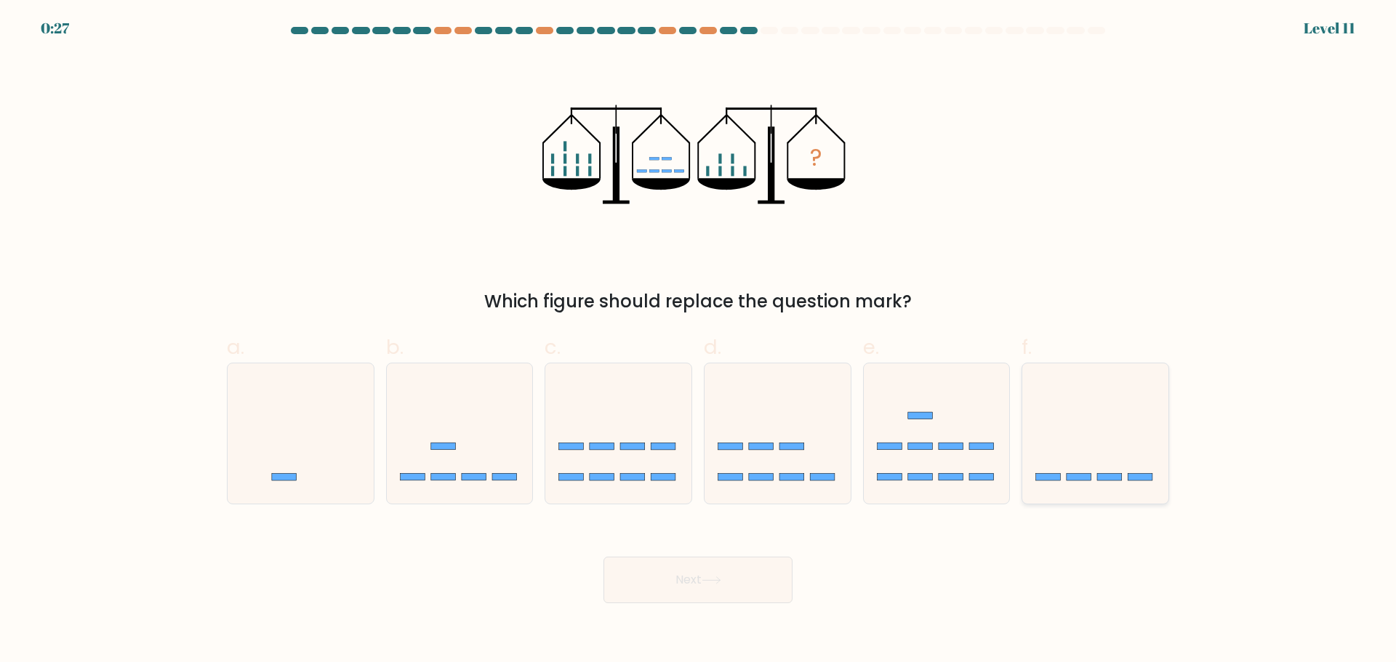
click at [1081, 425] on icon at bounding box center [1095, 433] width 146 height 121
click at [699, 341] on input "f." at bounding box center [698, 335] width 1 height 9
radio input "true"
click at [720, 580] on icon at bounding box center [710, 580] width 17 height 7
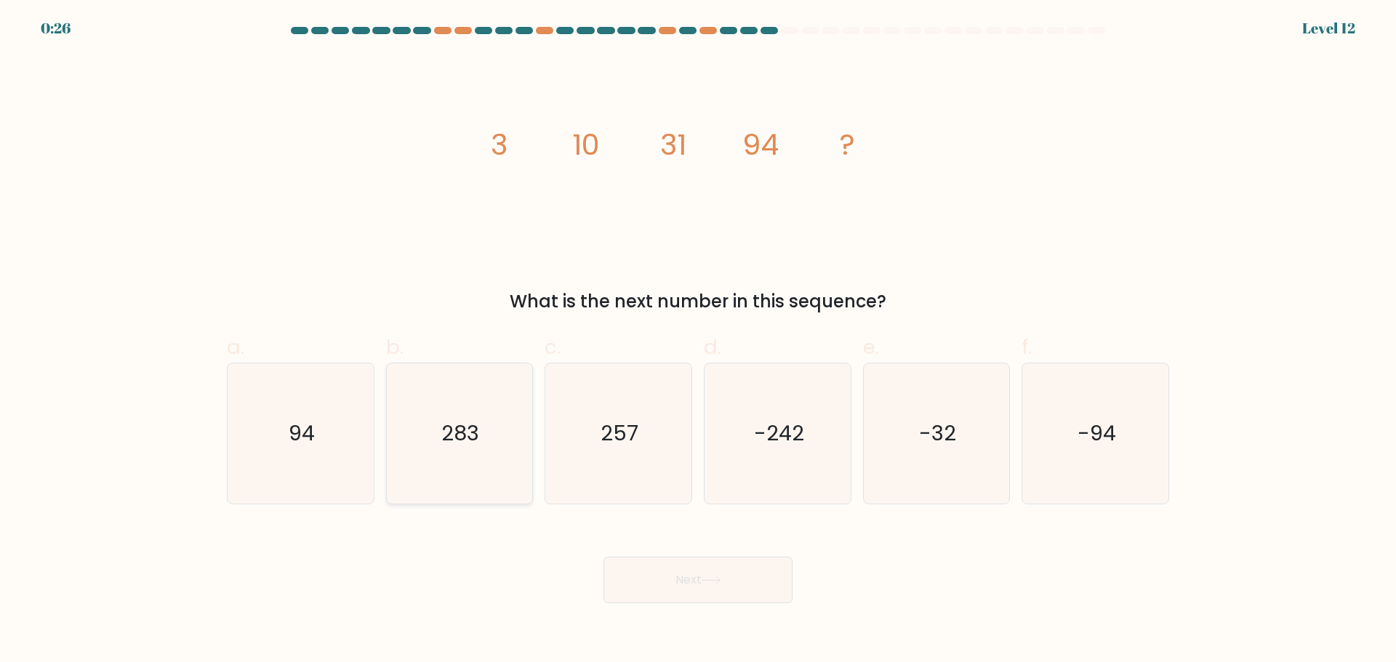
click at [463, 451] on icon "283" at bounding box center [459, 433] width 140 height 140
click at [698, 341] on input "b. 283" at bounding box center [698, 335] width 1 height 9
radio input "true"
click at [721, 582] on icon at bounding box center [712, 580] width 20 height 8
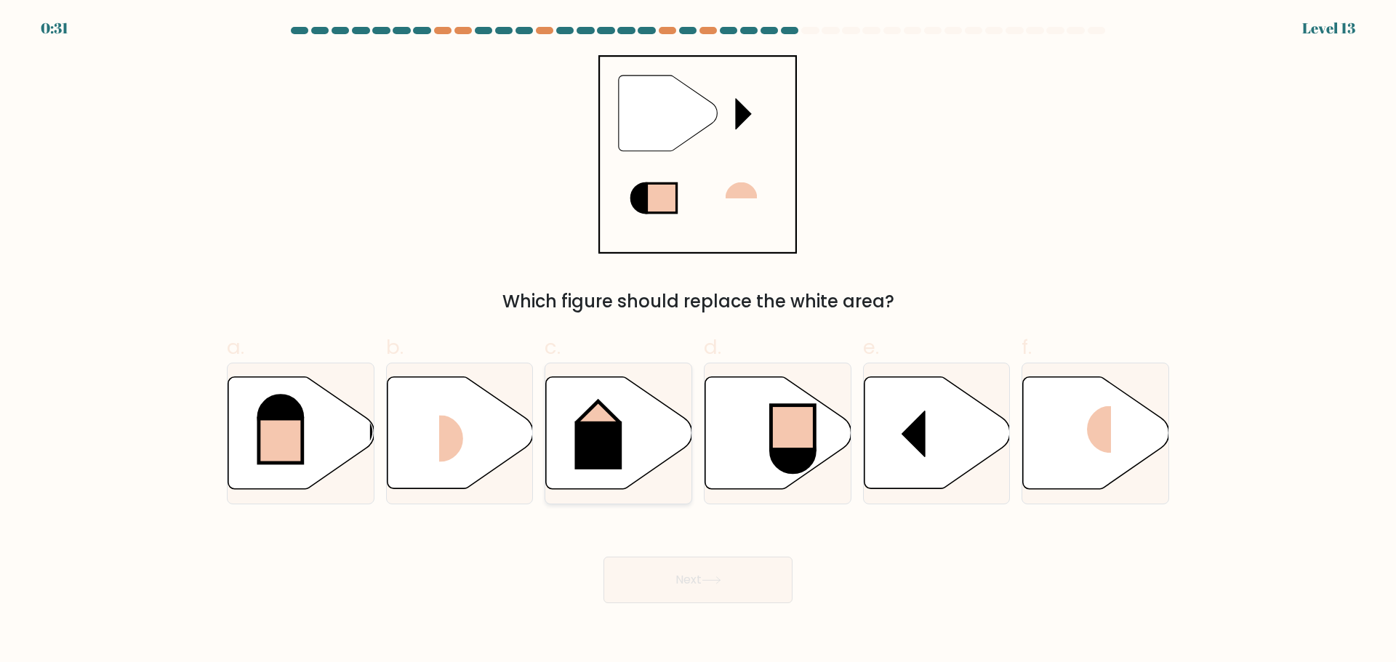
click at [605, 427] on rect at bounding box center [598, 445] width 47 height 48
click at [698, 341] on input "c." at bounding box center [698, 335] width 1 height 9
radio input "true"
click at [731, 573] on button "Next" at bounding box center [697, 580] width 189 height 47
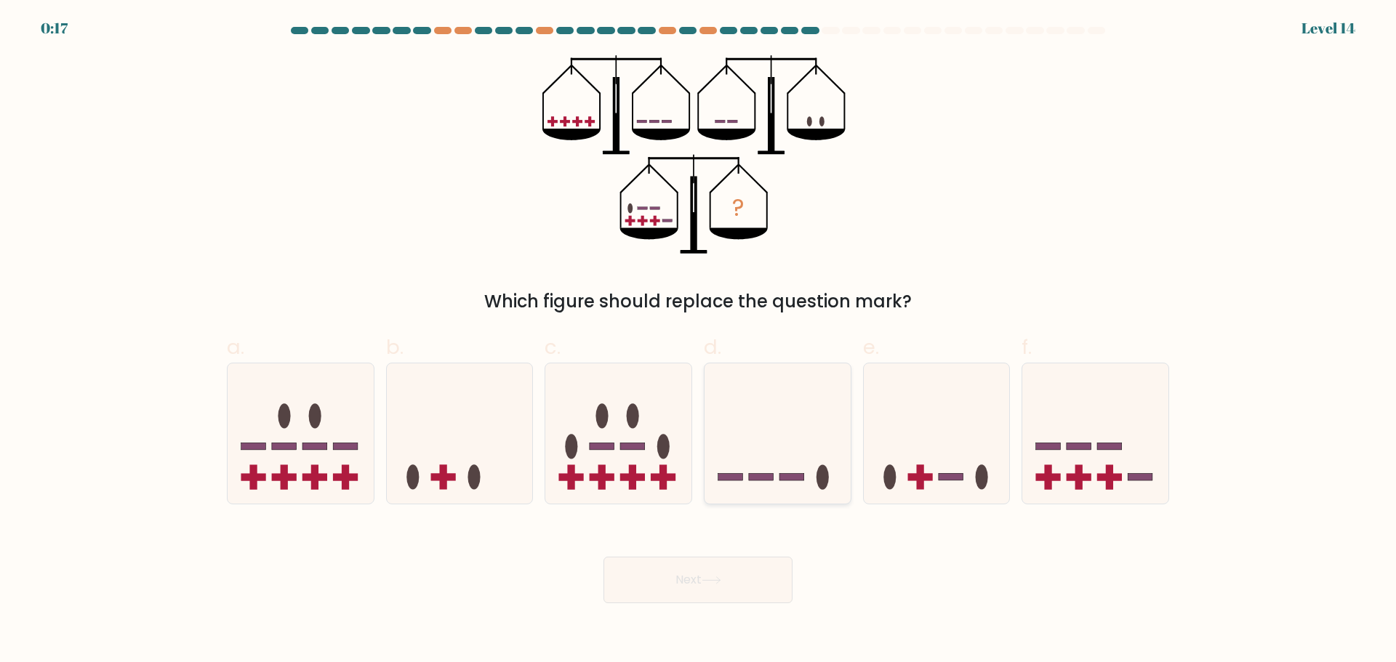
click at [748, 409] on icon at bounding box center [777, 433] width 146 height 121
click at [699, 341] on input "d." at bounding box center [698, 335] width 1 height 9
radio input "true"
click at [727, 583] on button "Next" at bounding box center [697, 580] width 189 height 47
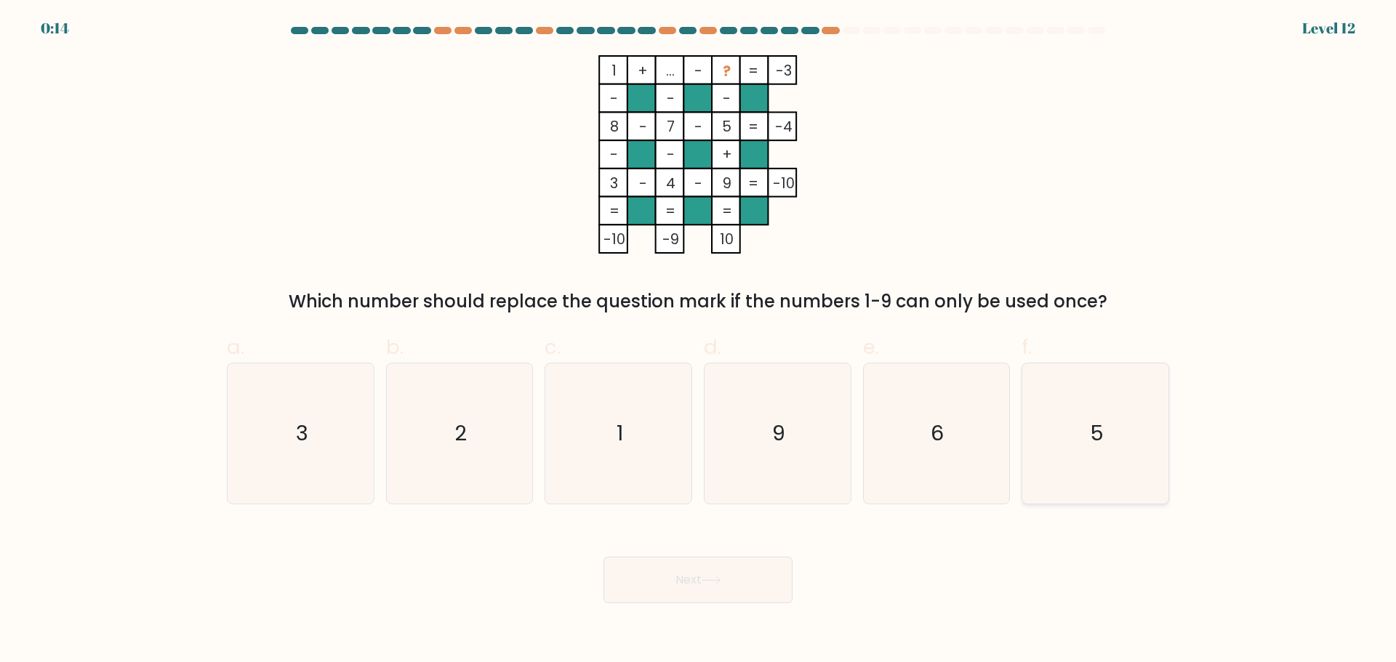
click at [1096, 438] on text "5" at bounding box center [1097, 433] width 14 height 29
click at [699, 341] on input "f. 5" at bounding box center [698, 335] width 1 height 9
radio input "true"
click at [683, 581] on button "Next" at bounding box center [697, 580] width 189 height 47
click at [727, 577] on button "Next" at bounding box center [697, 580] width 189 height 47
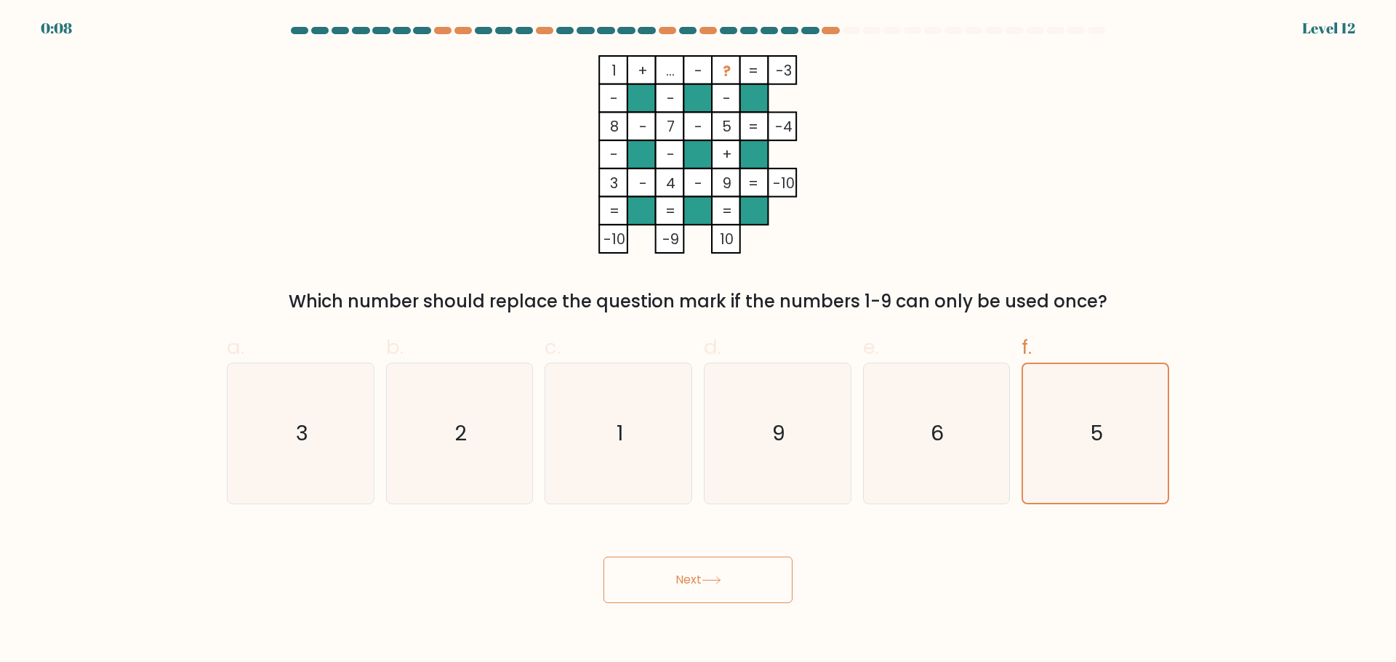
drag, startPoint x: 667, startPoint y: 567, endPoint x: 659, endPoint y: 571, distance: 9.5
click at [659, 571] on button "Next" at bounding box center [697, 580] width 189 height 47
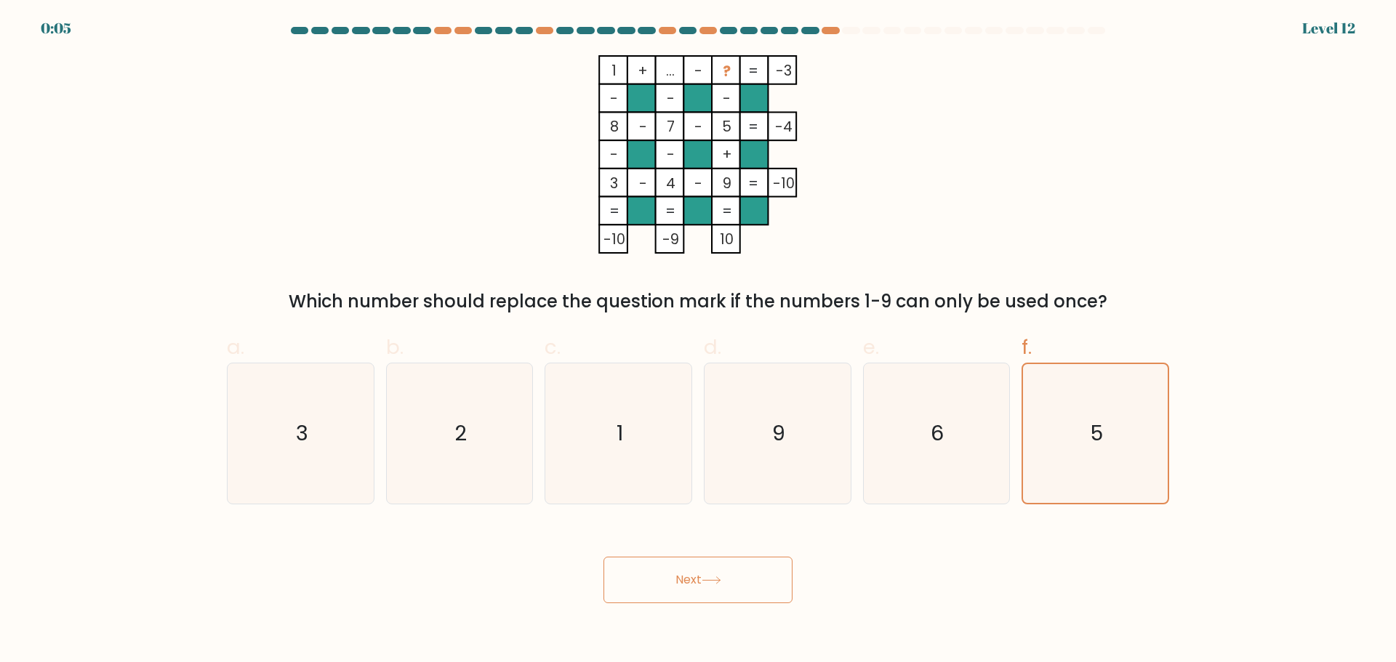
click at [659, 571] on button "Next" at bounding box center [697, 580] width 189 height 47
click at [727, 579] on button "Next" at bounding box center [697, 580] width 189 height 47
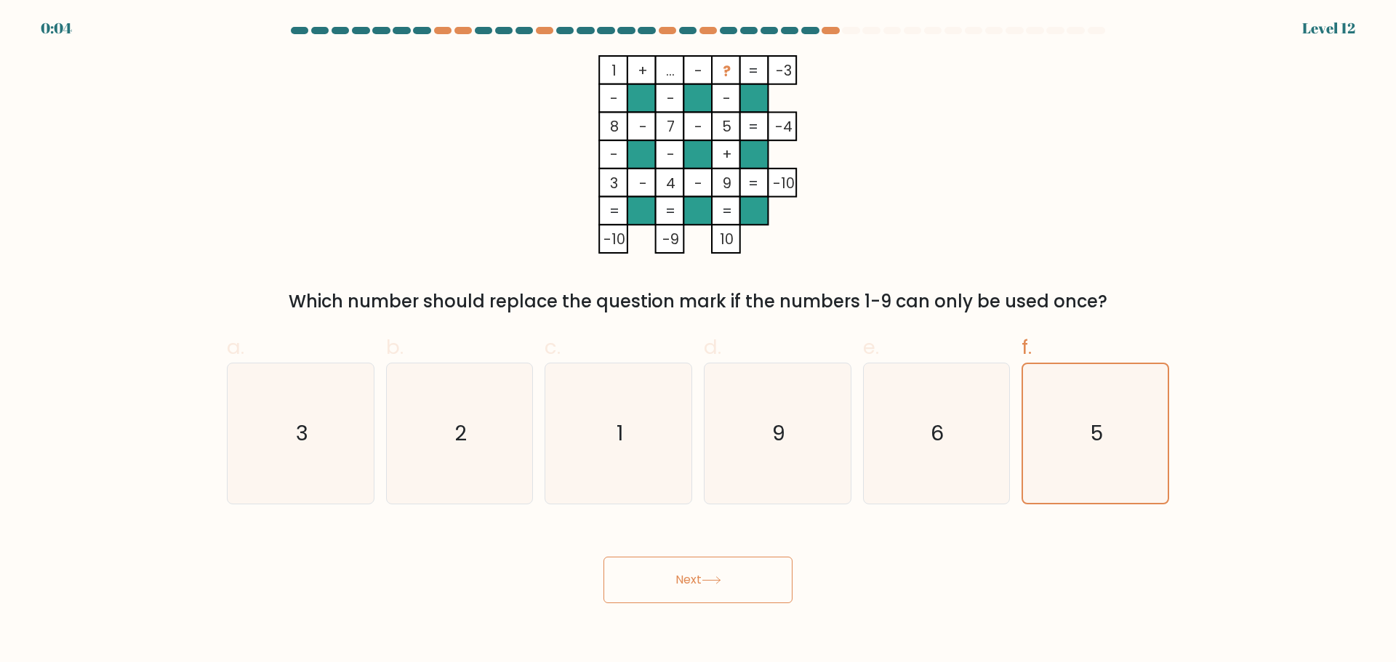
click at [727, 579] on button "Next" at bounding box center [697, 580] width 189 height 47
click at [603, 557] on button "Next" at bounding box center [697, 580] width 189 height 47
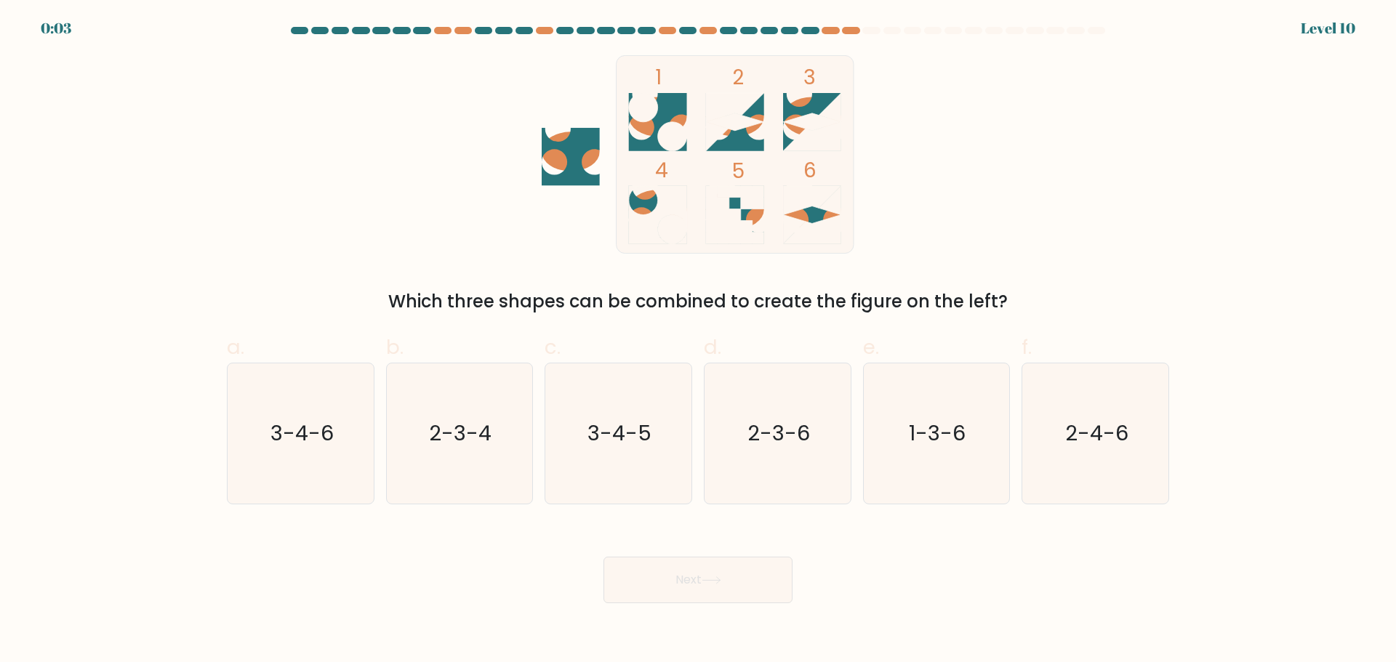
click at [603, 557] on button "Next" at bounding box center [697, 580] width 189 height 47
click at [1021, 134] on div "1 2 3 4 5 6 Which three shapes can be combined to create the figure on the left?" at bounding box center [698, 185] width 960 height 260
click at [347, 433] on icon "3-4-6" at bounding box center [300, 433] width 140 height 140
click at [698, 341] on input "a. 3-4-6" at bounding box center [698, 335] width 1 height 9
radio input "true"
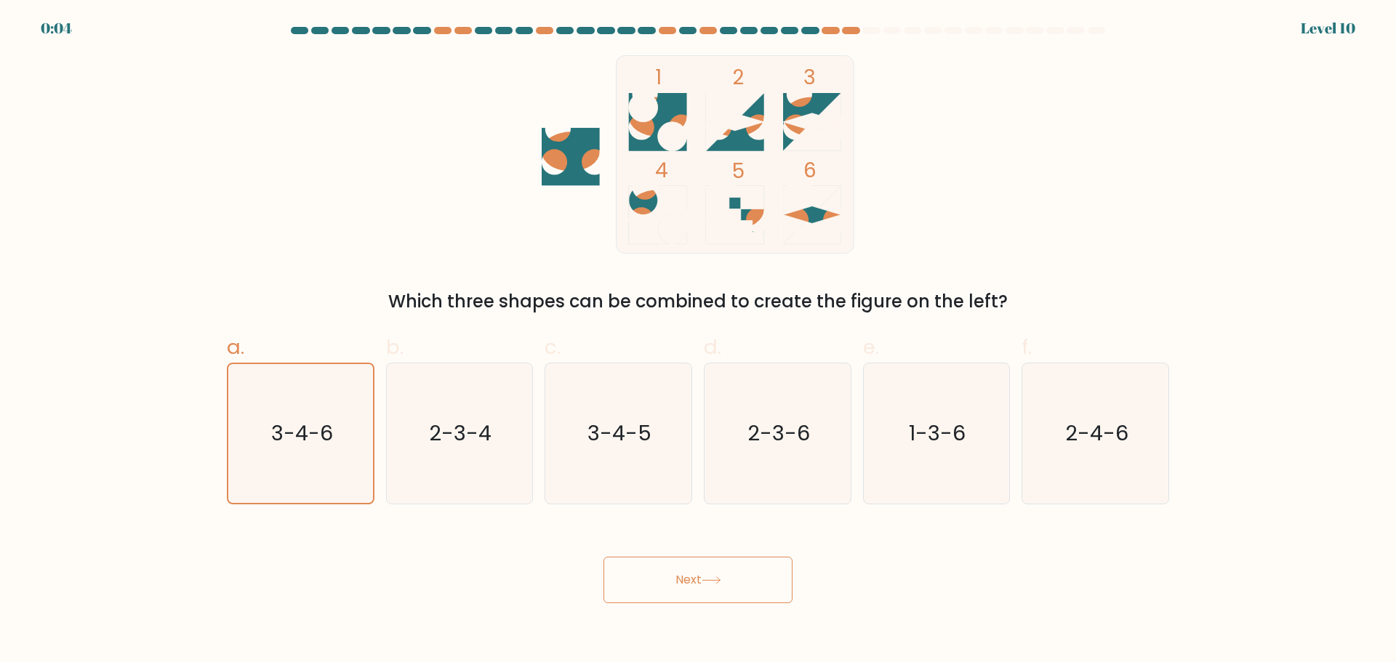
click at [668, 568] on button "Next" at bounding box center [697, 580] width 189 height 47
click at [734, 580] on button "Next" at bounding box center [697, 580] width 189 height 47
click at [603, 557] on button "Next" at bounding box center [697, 580] width 189 height 47
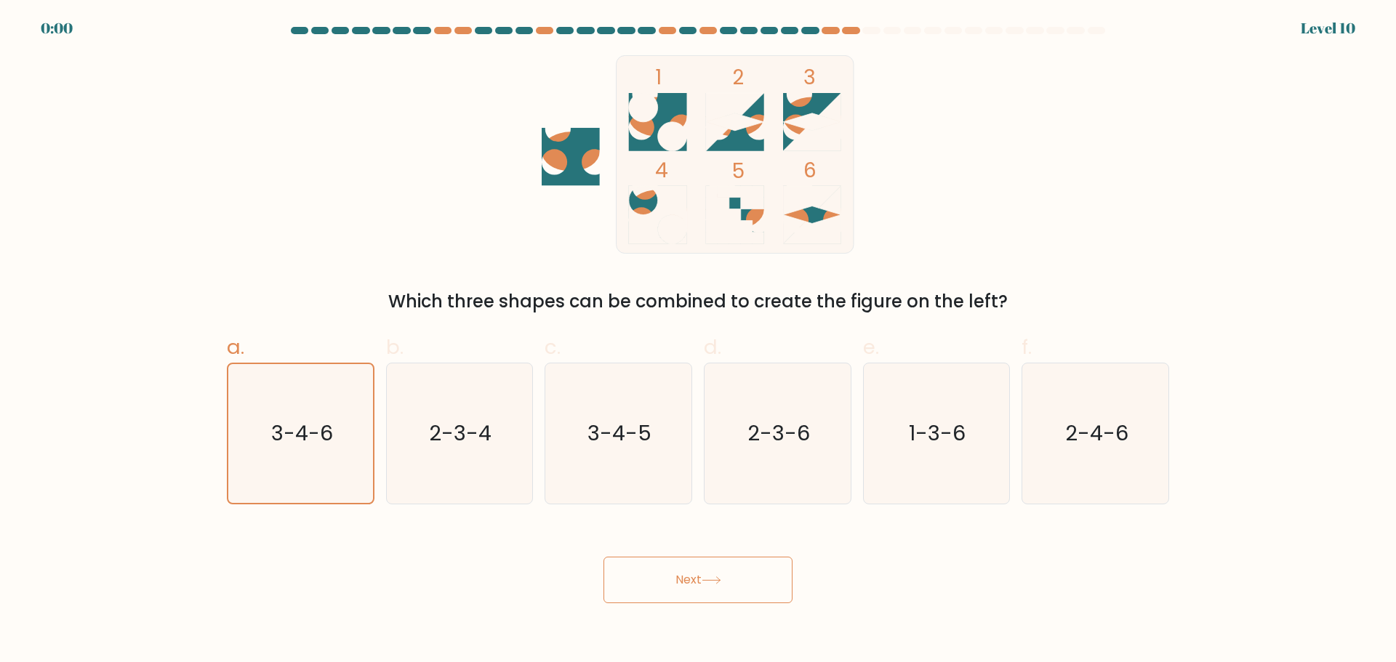
click at [603, 557] on button "Next" at bounding box center [697, 580] width 189 height 47
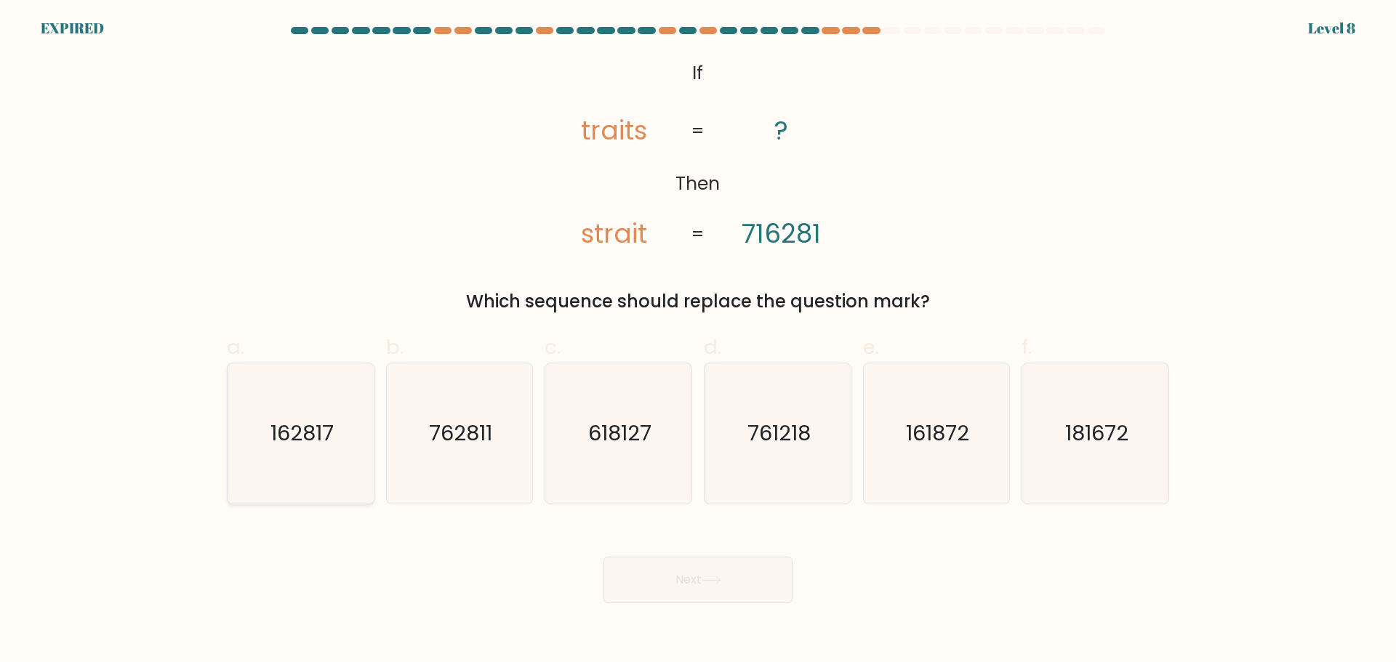
click at [317, 445] on text "162817" at bounding box center [301, 433] width 63 height 29
click at [698, 341] on input "a. 162817" at bounding box center [698, 335] width 1 height 9
radio input "true"
click at [685, 589] on button "Next" at bounding box center [697, 580] width 189 height 47
click at [720, 584] on button "Next" at bounding box center [697, 580] width 189 height 47
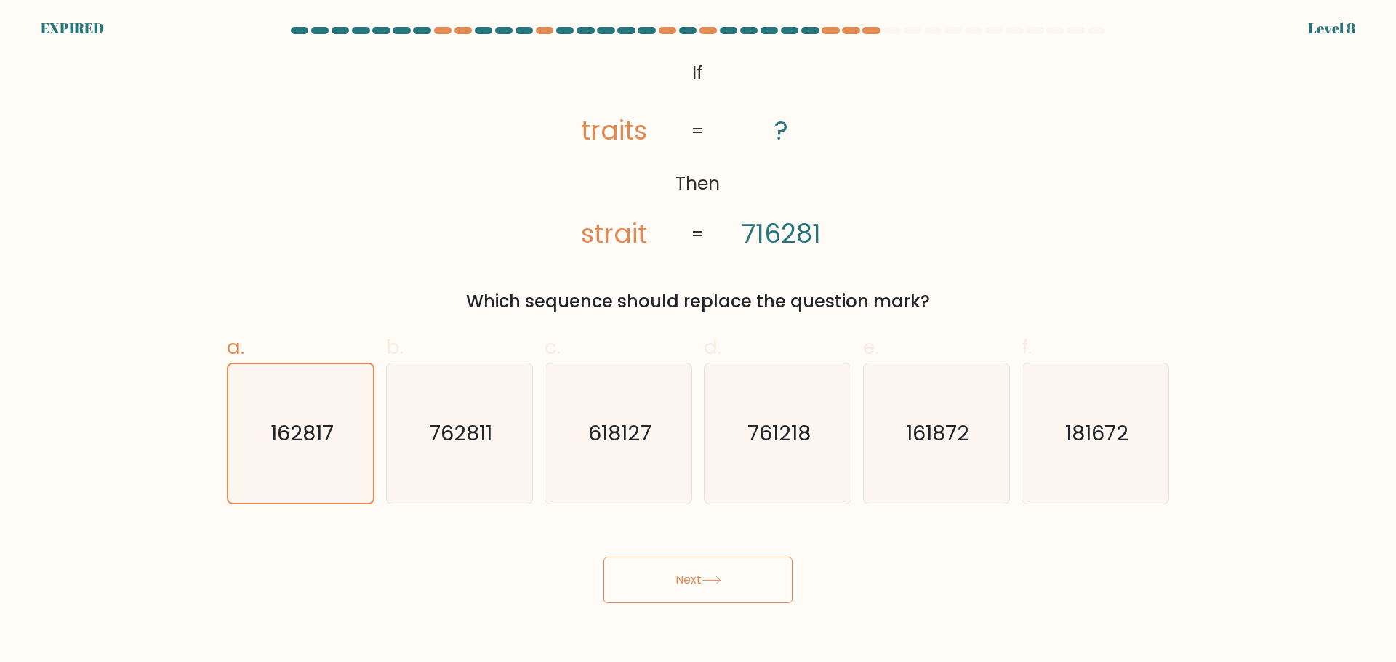
click at [720, 584] on button "Next" at bounding box center [697, 580] width 189 height 47
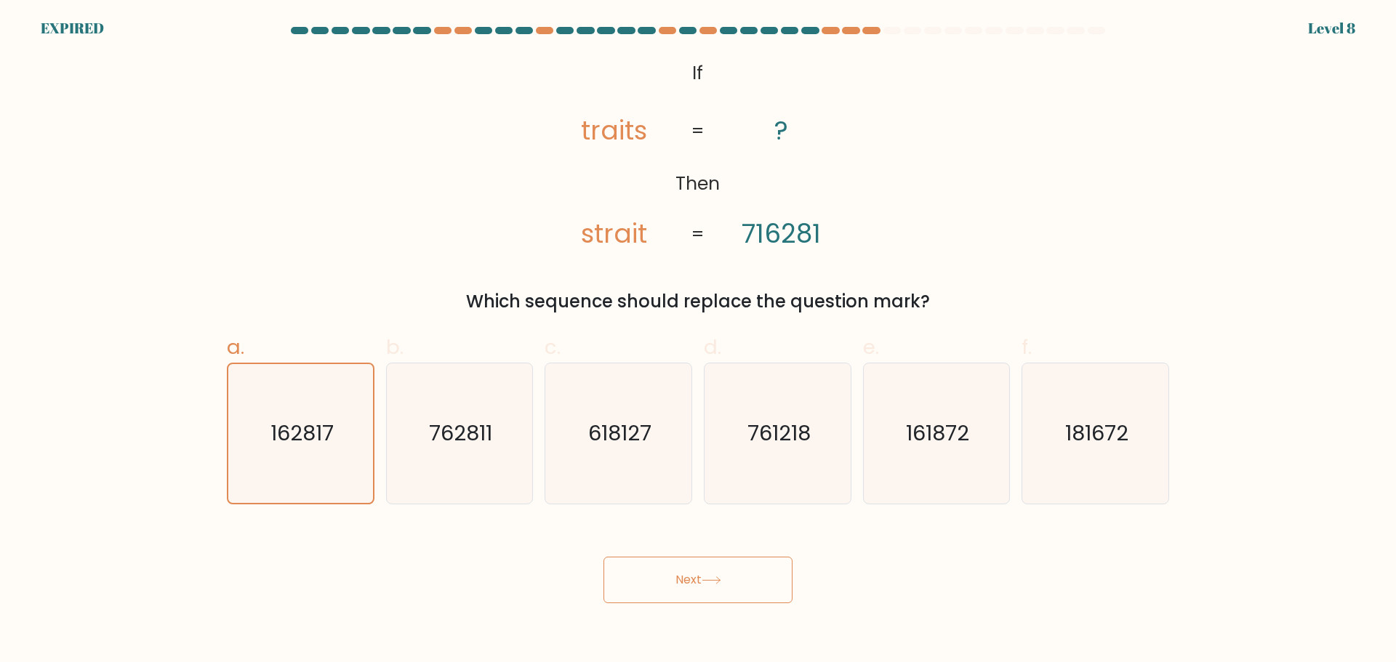
click at [720, 584] on button "Next" at bounding box center [697, 580] width 189 height 47
click at [603, 557] on button "Next" at bounding box center [697, 580] width 189 height 47
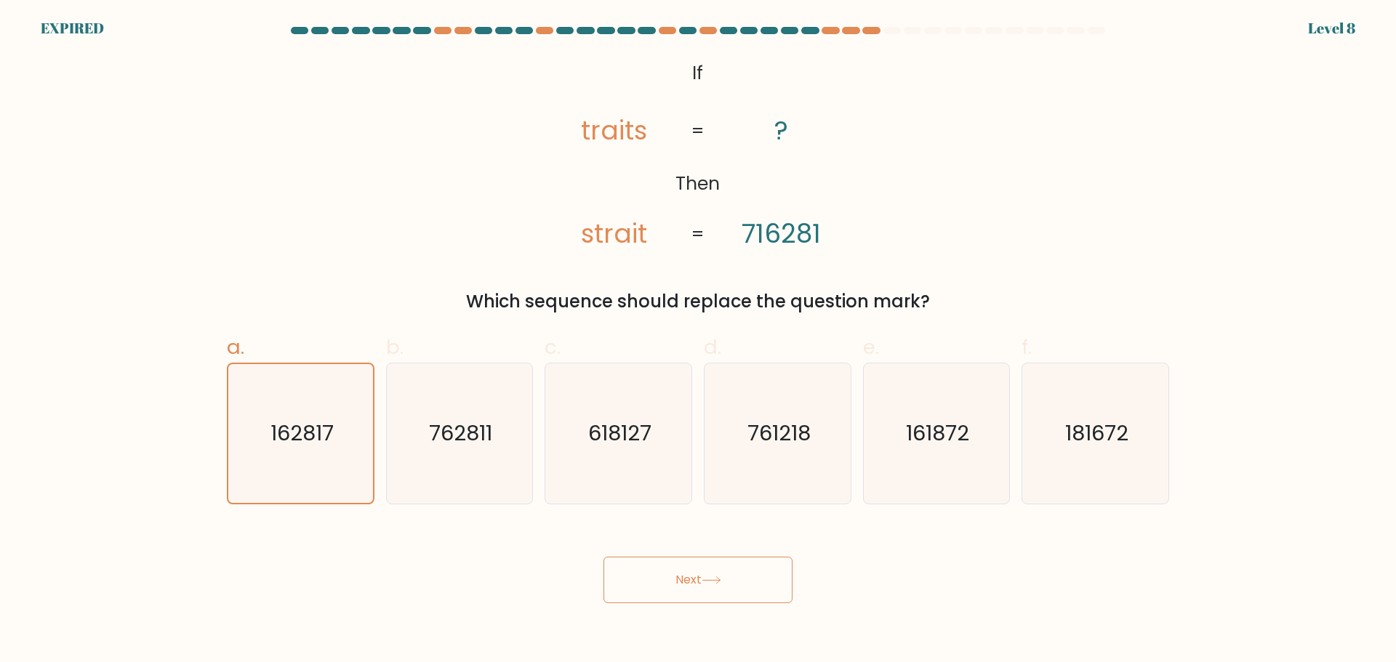
click at [603, 557] on button "Next" at bounding box center [697, 580] width 189 height 47
drag, startPoint x: 720, startPoint y: 584, endPoint x: 685, endPoint y: 576, distance: 36.5
click at [685, 576] on button "Next" at bounding box center [697, 580] width 189 height 47
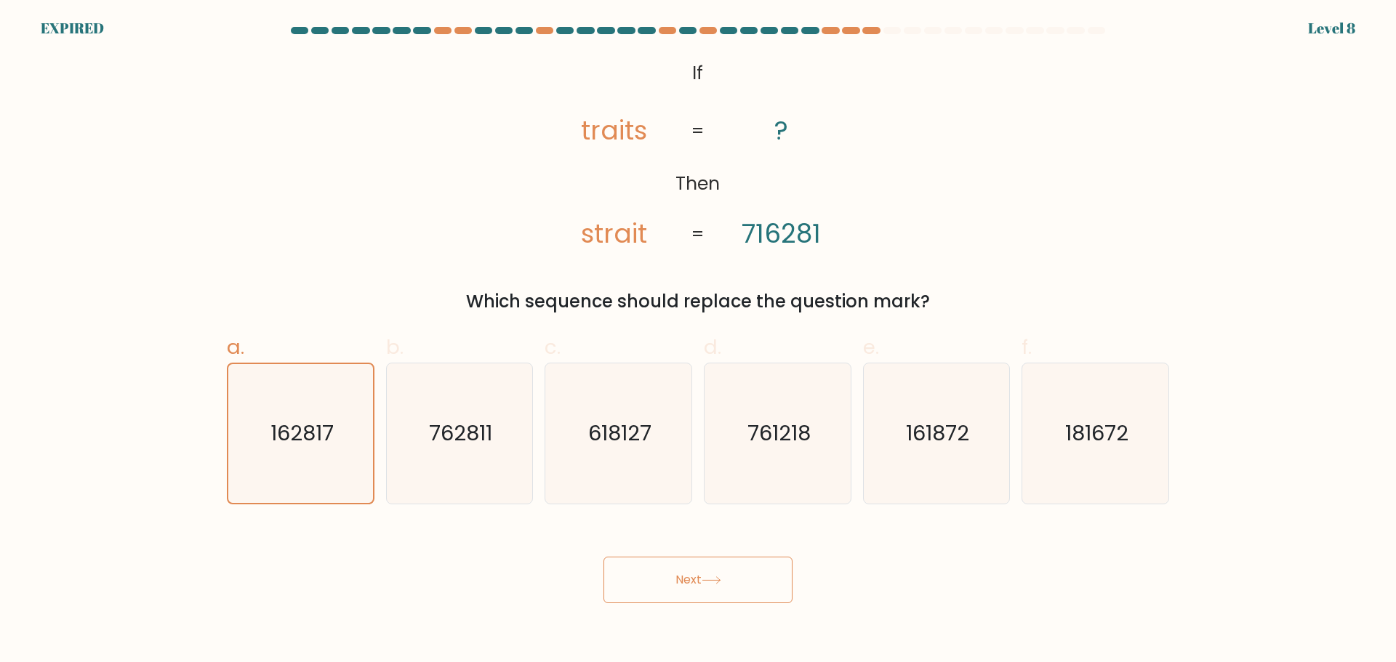
click at [685, 576] on button "Next" at bounding box center [697, 580] width 189 height 47
